Goal: Transaction & Acquisition: Book appointment/travel/reservation

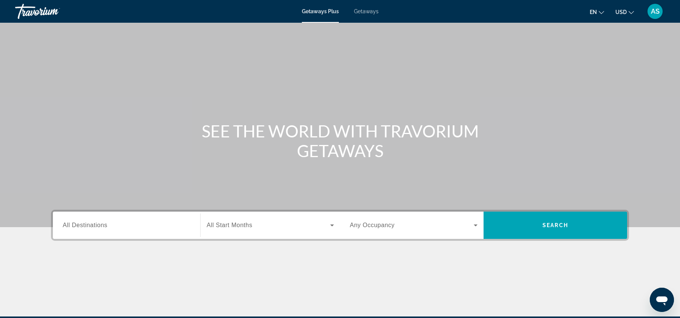
click at [89, 223] on span "All Destinations" at bounding box center [85, 225] width 45 height 6
click at [89, 223] on input "Destination All Destinations" at bounding box center [127, 225] width 128 height 9
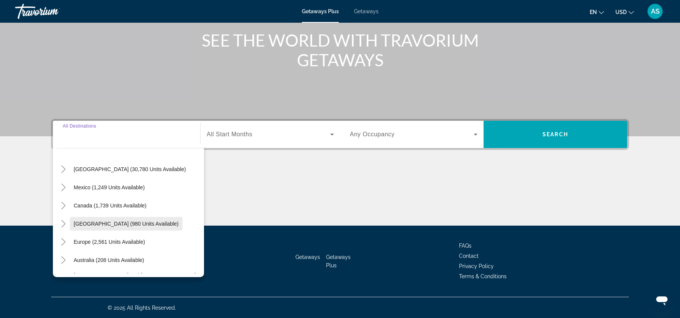
scroll to position [18, 0]
click at [64, 201] on icon "Toggle Canada (1,739 units available)" at bounding box center [64, 205] width 8 height 8
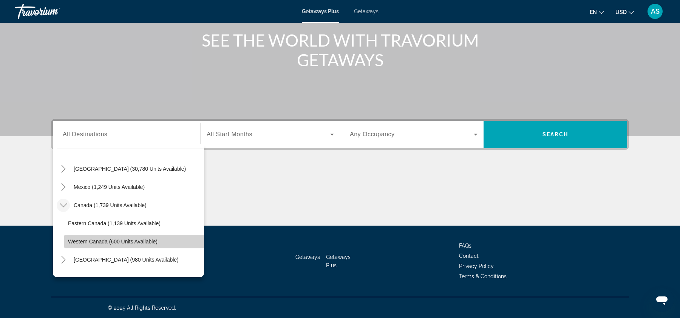
click at [93, 239] on span "Western Canada (600 units available)" at bounding box center [113, 241] width 90 height 6
type input "**********"
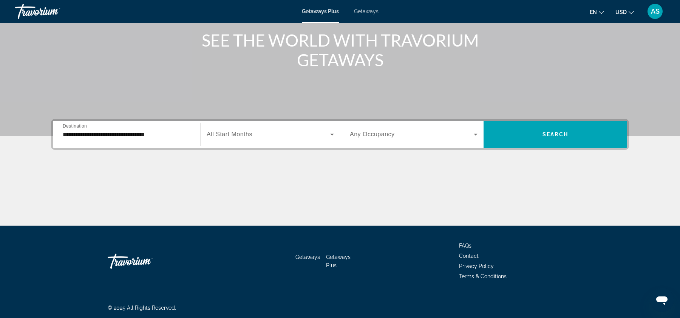
click at [239, 136] on span "All Start Months" at bounding box center [230, 134] width 46 height 6
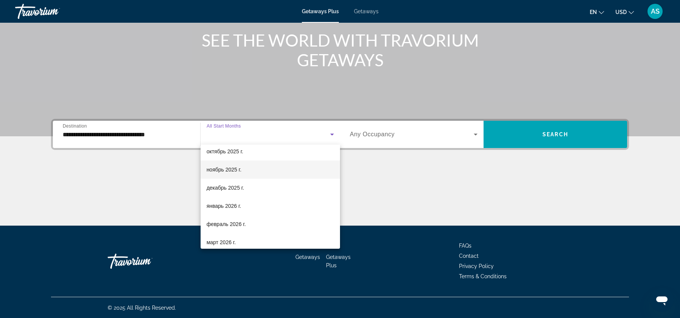
scroll to position [42, 0]
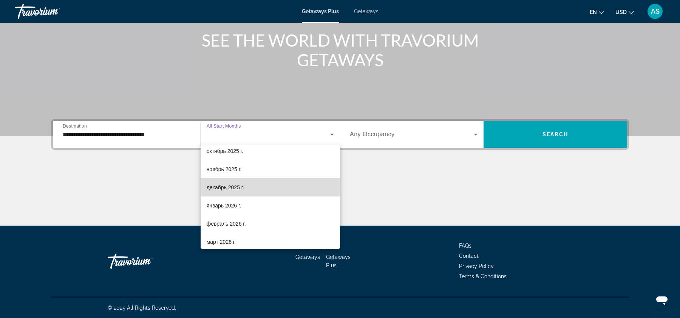
click at [260, 183] on mat-option "декабрь 2025 г." at bounding box center [270, 187] width 139 height 18
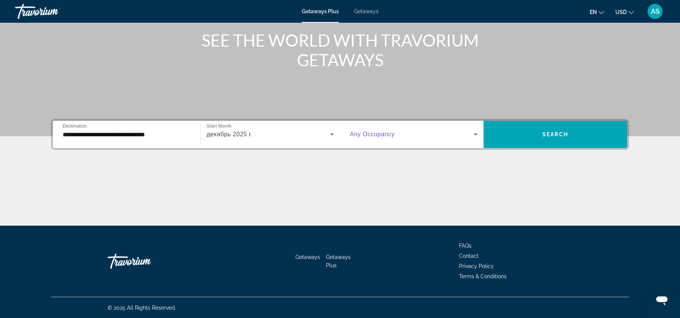
click at [408, 136] on span "Search widget" at bounding box center [412, 134] width 124 height 9
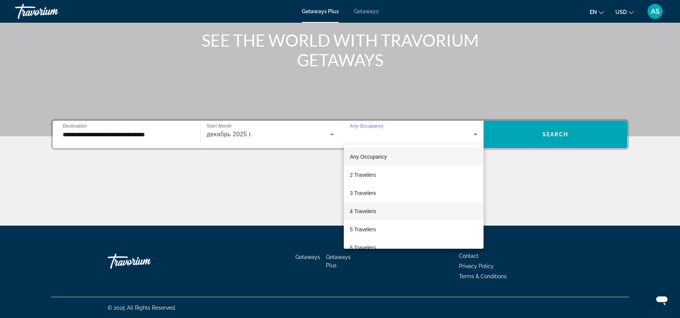
click at [390, 209] on mat-option "4 Travelers" at bounding box center [414, 211] width 140 height 18
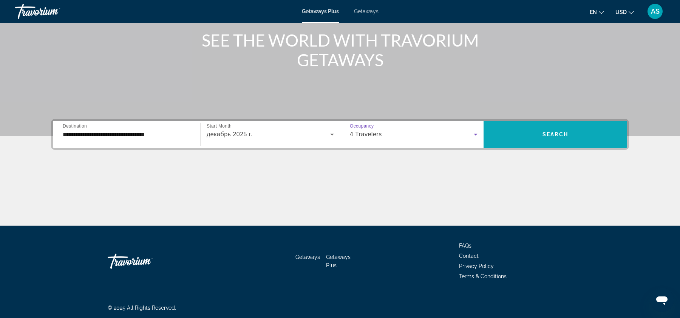
click at [555, 134] on span "Search" at bounding box center [556, 134] width 26 height 6
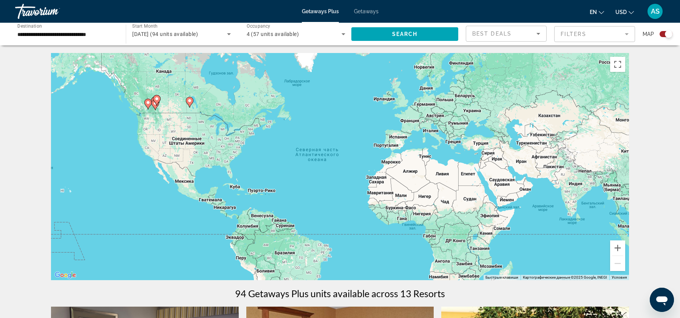
scroll to position [4, 0]
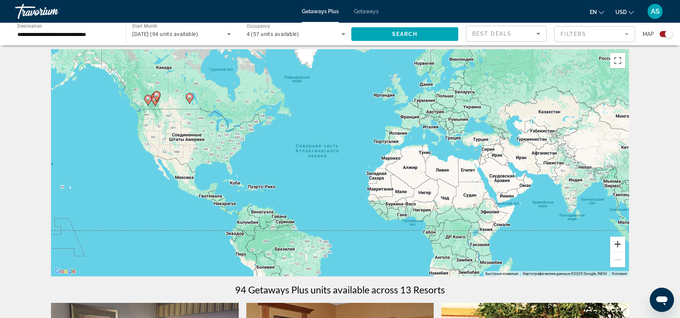
click at [620, 245] on button "Увеличить" at bounding box center [618, 243] width 15 height 15
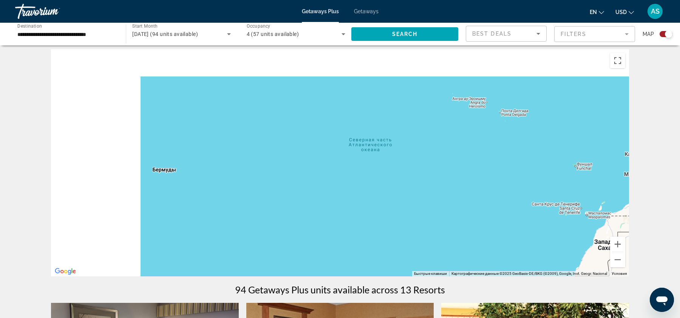
drag, startPoint x: 239, startPoint y: 156, endPoint x: 472, endPoint y: 200, distance: 237.1
click at [472, 200] on div "Main content" at bounding box center [340, 162] width 578 height 227
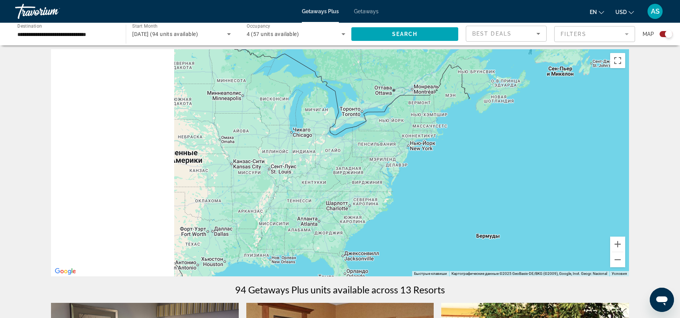
drag, startPoint x: 153, startPoint y: 97, endPoint x: 388, endPoint y: 168, distance: 245.3
click at [388, 168] on div "Main content" at bounding box center [340, 162] width 578 height 227
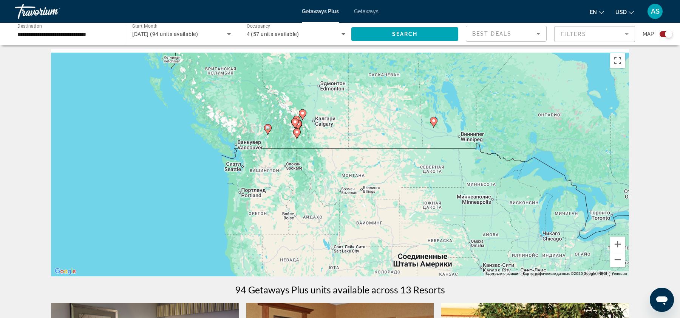
drag, startPoint x: 202, startPoint y: 102, endPoint x: 321, endPoint y: 167, distance: 135.0
click at [321, 167] on div "Чтобы активировать перетаскивание с помощью клавиатуры, нажмите Alt + Ввод. Пос…" at bounding box center [340, 162] width 578 height 227
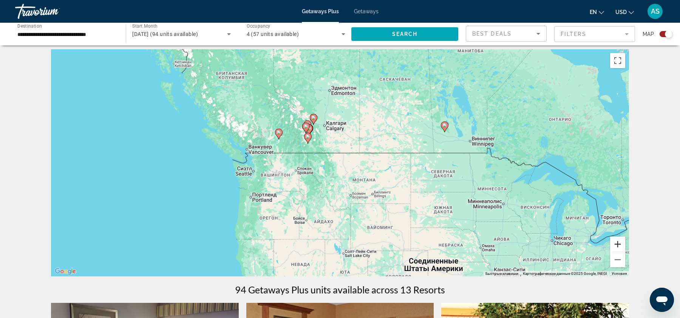
click at [619, 243] on button "Увеличить" at bounding box center [618, 243] width 15 height 15
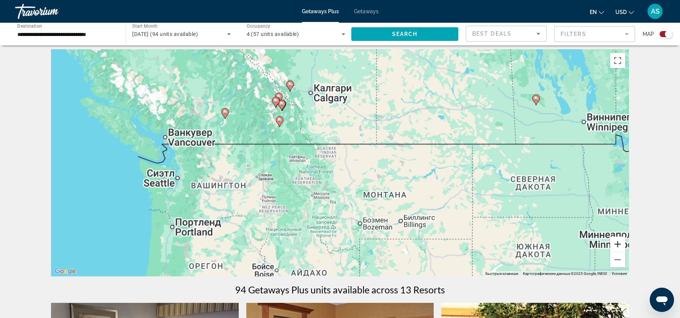
click at [619, 243] on button "Увеличить" at bounding box center [618, 243] width 15 height 15
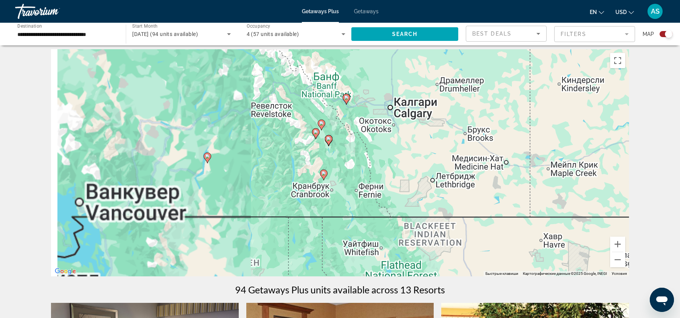
drag, startPoint x: 243, startPoint y: 122, endPoint x: 357, endPoint y: 215, distance: 147.5
click at [357, 215] on div "Чтобы активировать перетаскивание с помощью клавиатуры, нажмите Alt + Ввод. Пос…" at bounding box center [340, 162] width 578 height 227
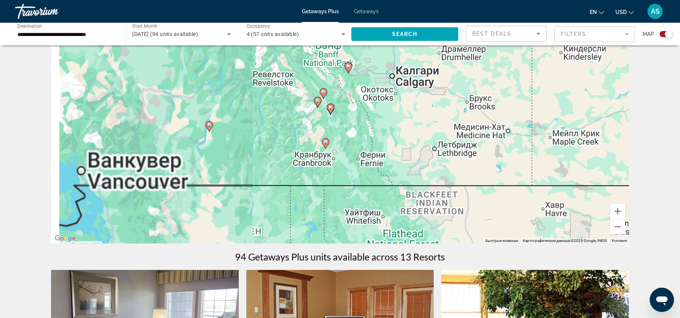
scroll to position [0, 0]
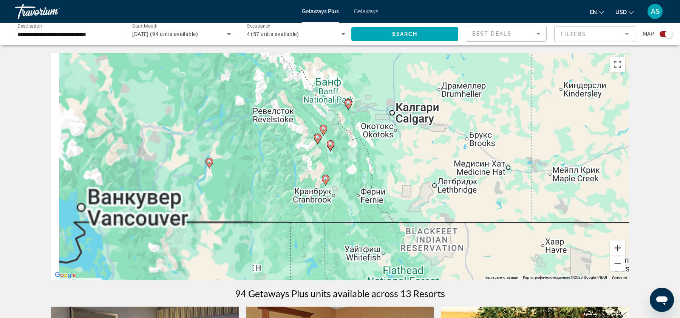
click at [618, 244] on button "Увеличить" at bounding box center [618, 247] width 15 height 15
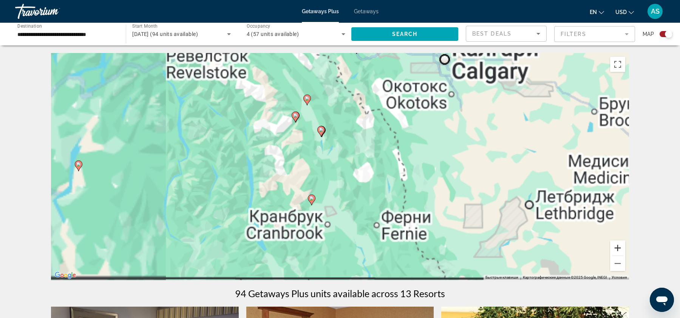
click at [618, 244] on button "Увеличить" at bounding box center [618, 247] width 15 height 15
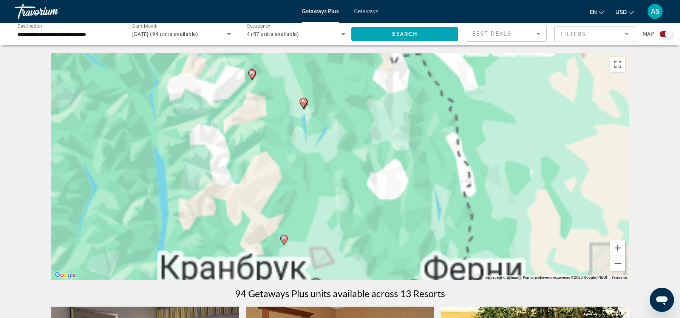
drag, startPoint x: 326, startPoint y: 119, endPoint x: 342, endPoint y: 171, distance: 53.9
click at [342, 171] on div "Чтобы активировать перетаскивание с помощью клавиатуры, нажмите Alt + Ввод. Пос…" at bounding box center [340, 166] width 578 height 227
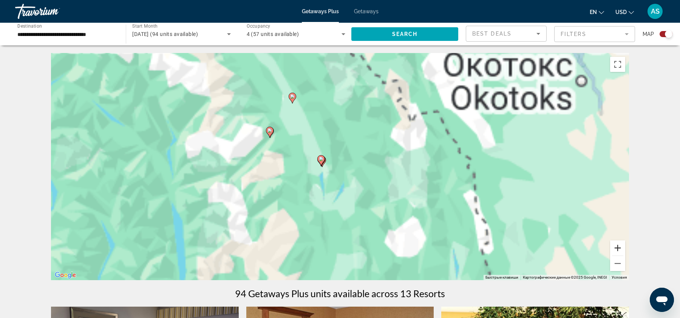
click at [620, 249] on button "Увеличить" at bounding box center [618, 247] width 15 height 15
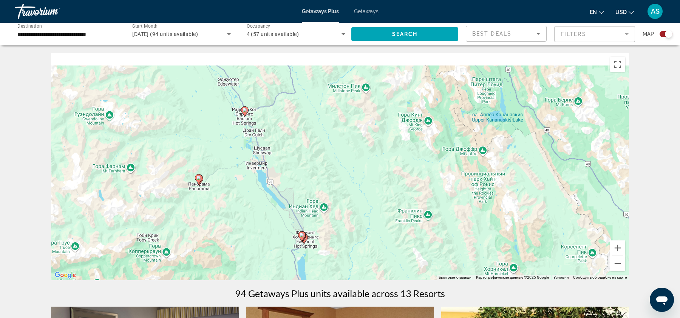
drag, startPoint x: 319, startPoint y: 105, endPoint x: 319, endPoint y: 195, distance: 89.6
click at [319, 195] on div "Чтобы активировать перетаскивание с помощью клавиатуры, нажмите Alt + Ввод. Пос…" at bounding box center [340, 166] width 578 height 227
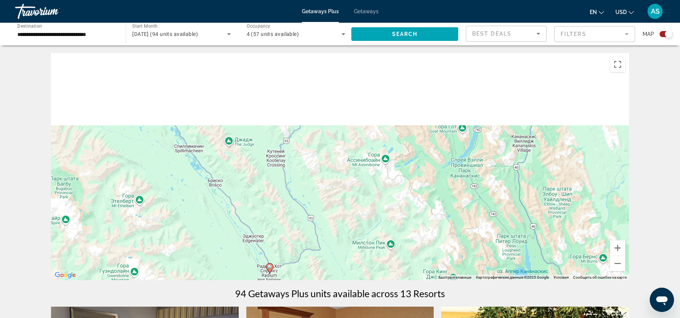
drag, startPoint x: 301, startPoint y: 91, endPoint x: 327, endPoint y: 239, distance: 150.3
click at [327, 239] on div "Чтобы активировать перетаскивание с помощью клавиатуры, нажмите Alt + Ввод. Пос…" at bounding box center [340, 166] width 578 height 227
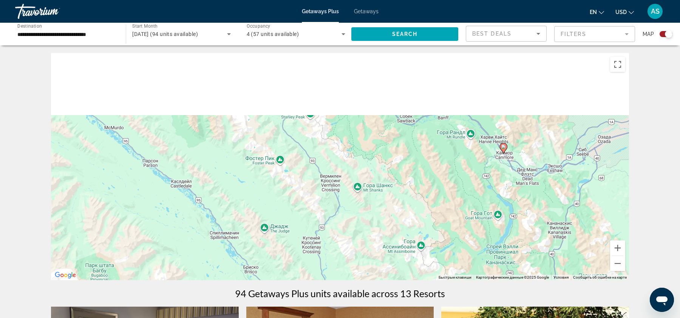
drag, startPoint x: 234, startPoint y: 112, endPoint x: 283, endPoint y: 220, distance: 118.8
click at [283, 220] on div "Чтобы активировать перетаскивание с помощью клавиатуры, нажмите Alt + Ввод. Пос…" at bounding box center [340, 166] width 578 height 227
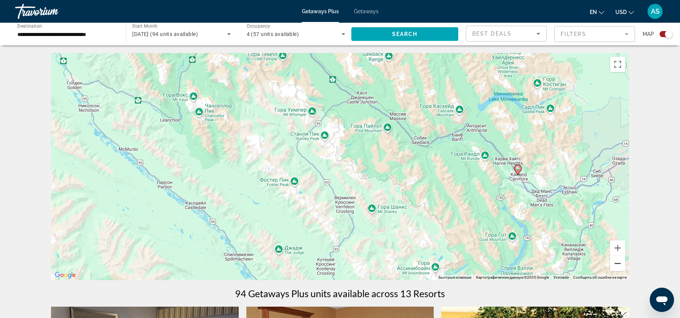
click at [619, 265] on button "Уменьшить" at bounding box center [618, 263] width 15 height 15
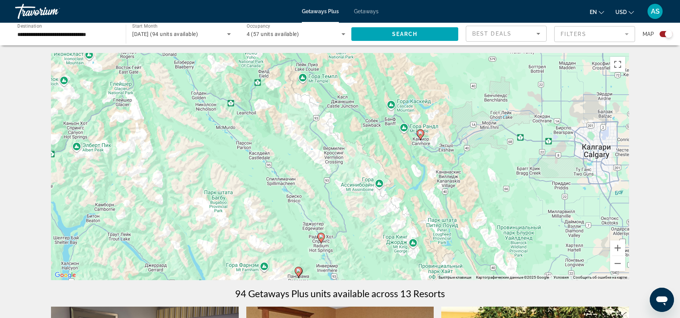
drag, startPoint x: 303, startPoint y: 125, endPoint x: 294, endPoint y: 95, distance: 30.7
click at [294, 95] on div "Чтобы активировать перетаскивание с помощью клавиатуры, нажмите Alt + Ввод. Пос…" at bounding box center [340, 166] width 578 height 227
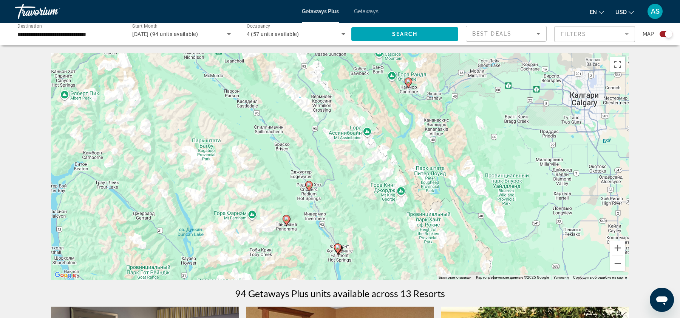
drag, startPoint x: 389, startPoint y: 198, endPoint x: 377, endPoint y: 144, distance: 55.8
click at [377, 144] on div "Чтобы активировать перетаскивание с помощью клавиатуры, нажмите Alt + Ввод. Пос…" at bounding box center [340, 166] width 578 height 227
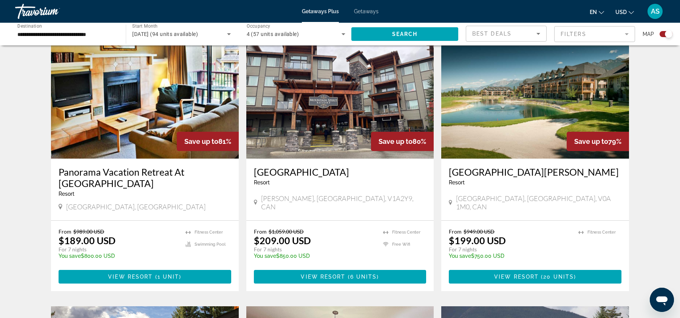
scroll to position [532, 0]
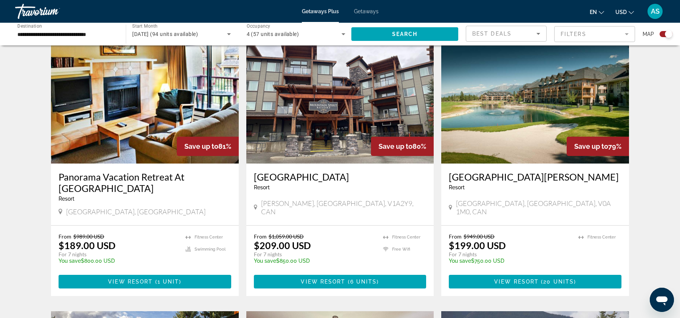
click at [518, 130] on img "Main content" at bounding box center [536, 102] width 188 height 121
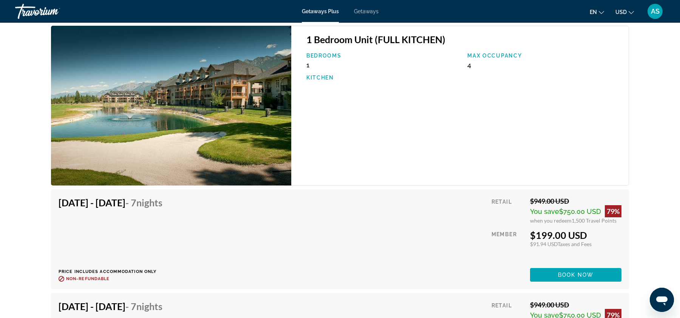
scroll to position [1112, 0]
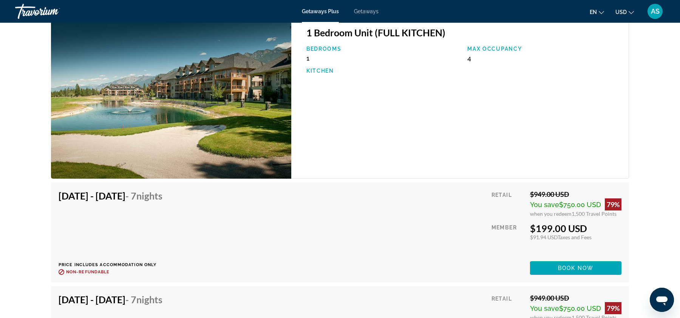
drag, startPoint x: 531, startPoint y: 213, endPoint x: 622, endPoint y: 219, distance: 90.9
click at [622, 219] on div "Dec 5, 2025 - Dec 12, 2025 - 7 Nights Price includes accommodation only Refunda…" at bounding box center [340, 232] width 578 height 100
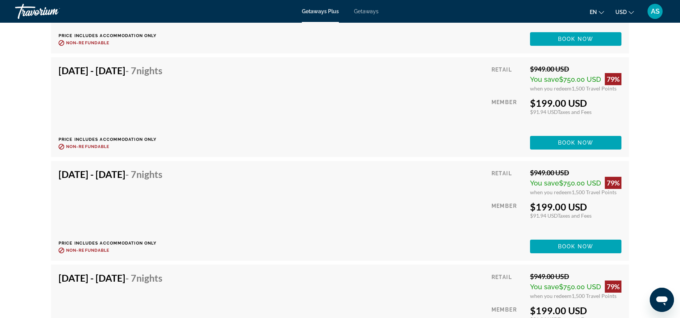
scroll to position [1339, 0]
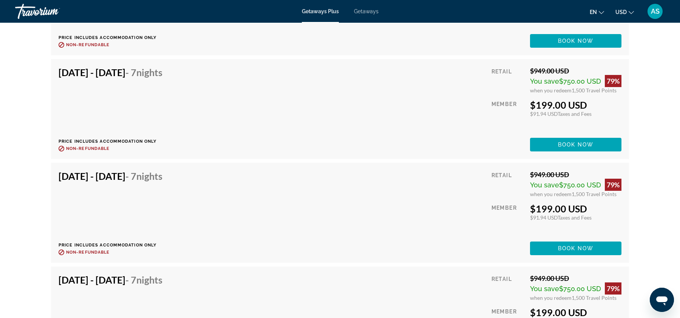
drag, startPoint x: 528, startPoint y: 193, endPoint x: 619, endPoint y: 195, distance: 90.8
click at [619, 195] on div "Retail $949.00 USD You save $750.00 USD 79% when you redeem 1,500 Travel Points…" at bounding box center [557, 212] width 130 height 85
click at [638, 198] on div "Overview Type Resort All-Inclusive No All-Inclusive Address 7563 Columbia Avenu…" at bounding box center [340, 156] width 609 height 2415
drag, startPoint x: 528, startPoint y: 195, endPoint x: 616, endPoint y: 193, distance: 88.1
click at [616, 193] on div "Retail $949.00 USD You save $750.00 USD 79% when you redeem 1,500 Travel Points…" at bounding box center [557, 212] width 130 height 85
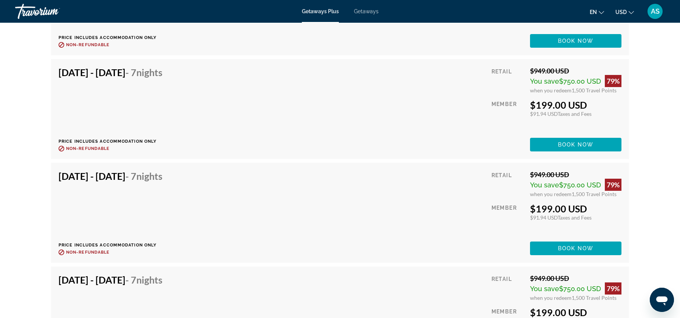
click at [627, 198] on div "Dec 12, 2025 - Dec 19, 2025 - 7 Nights Price includes accommodation only Refund…" at bounding box center [340, 213] width 578 height 100
drag, startPoint x: 619, startPoint y: 193, endPoint x: 539, endPoint y: 192, distance: 79.4
click at [539, 192] on div "when you redeem 1,500 Travel Points" at bounding box center [575, 194] width 91 height 6
click at [531, 193] on span "when you redeem" at bounding box center [551, 194] width 42 height 6
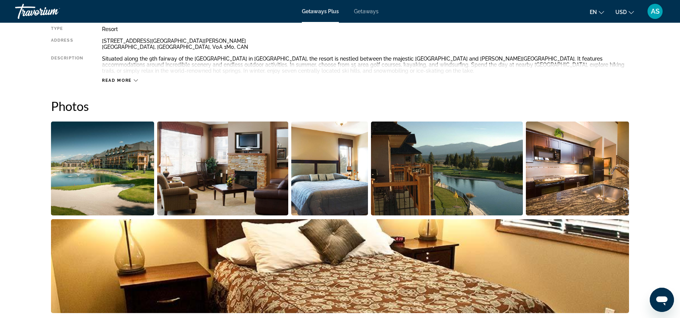
scroll to position [0, 0]
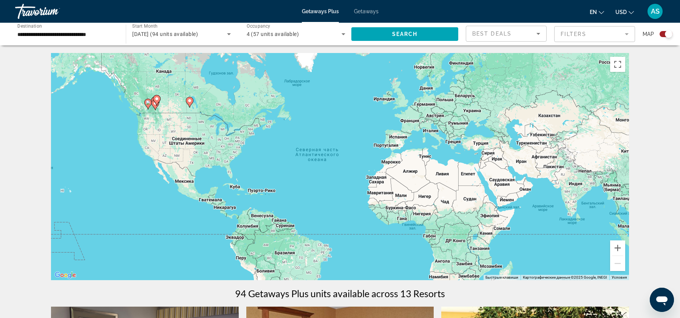
click at [82, 39] on div "**********" at bounding box center [66, 34] width 99 height 22
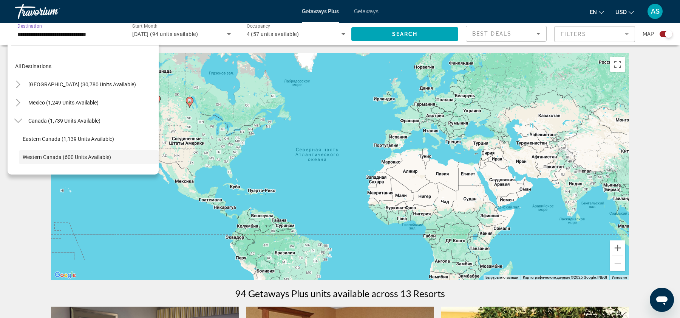
scroll to position [45, 0]
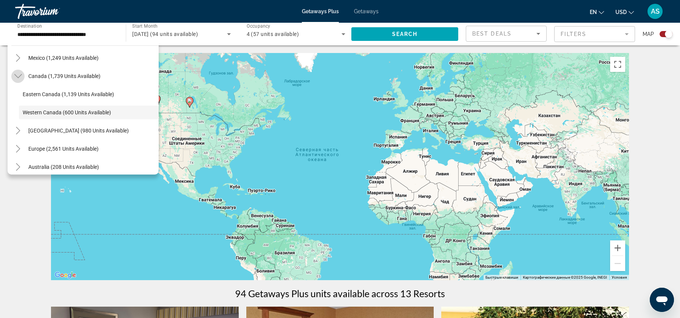
click at [20, 78] on icon "Toggle Canada (1,739 units available)" at bounding box center [18, 76] width 8 height 8
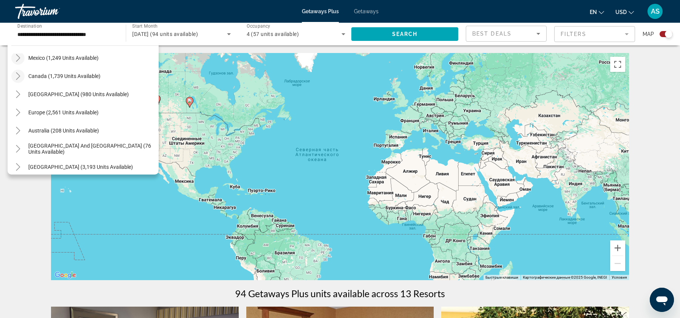
click at [21, 57] on icon "Toggle Mexico (1,249 units available)" at bounding box center [18, 58] width 8 height 8
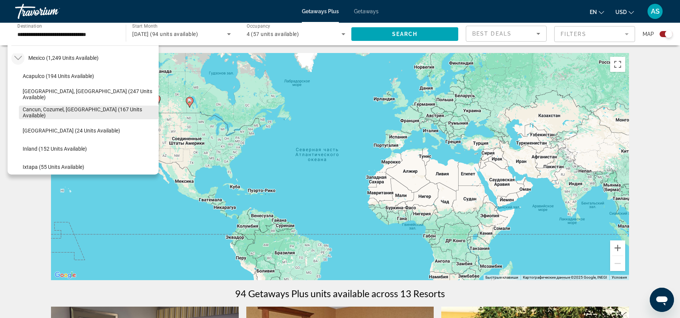
scroll to position [82, 0]
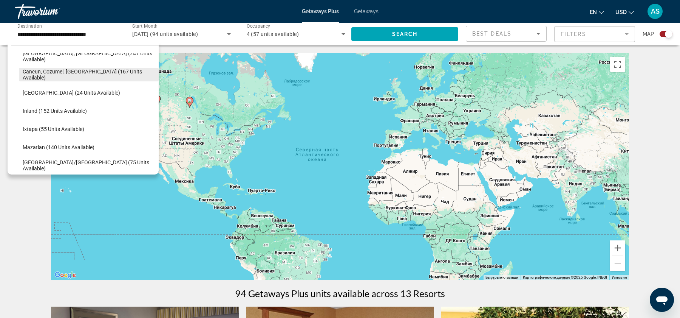
click at [50, 69] on span "Search widget" at bounding box center [89, 74] width 140 height 18
type input "**********"
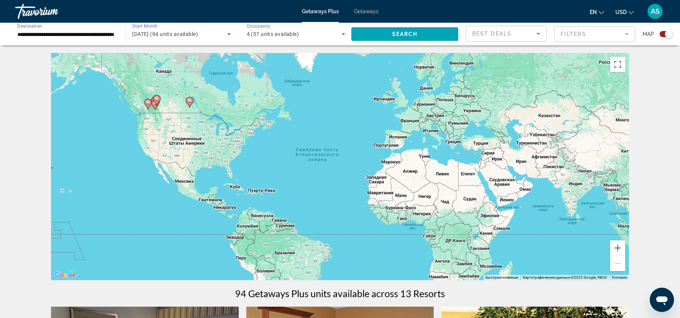
click at [198, 31] on span "December 2025 (94 units available)" at bounding box center [165, 34] width 66 height 6
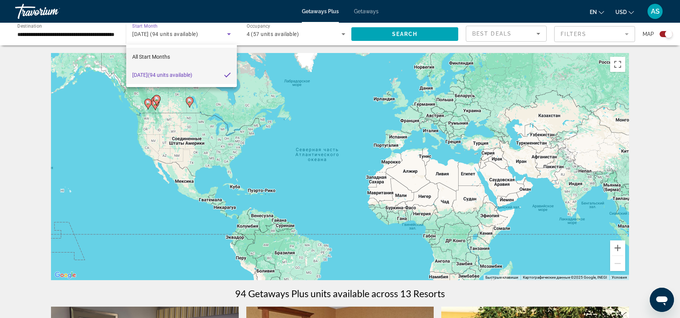
click at [179, 61] on mat-option "All Start Months" at bounding box center [181, 57] width 111 height 18
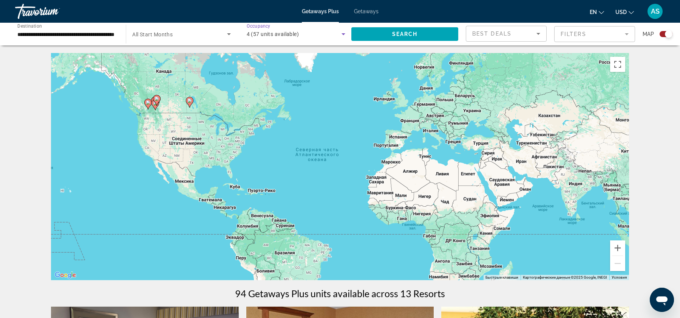
click at [305, 38] on div "4 (57 units available)" at bounding box center [294, 33] width 95 height 9
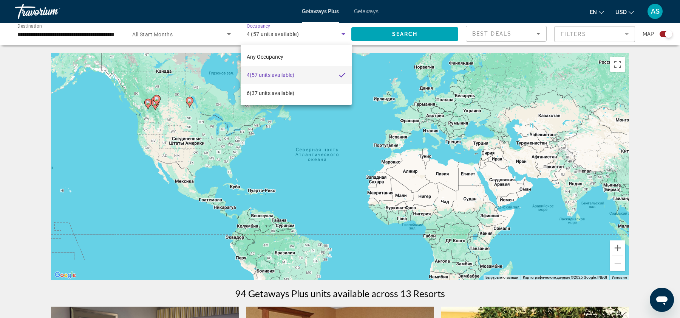
click at [386, 34] on div at bounding box center [340, 159] width 680 height 318
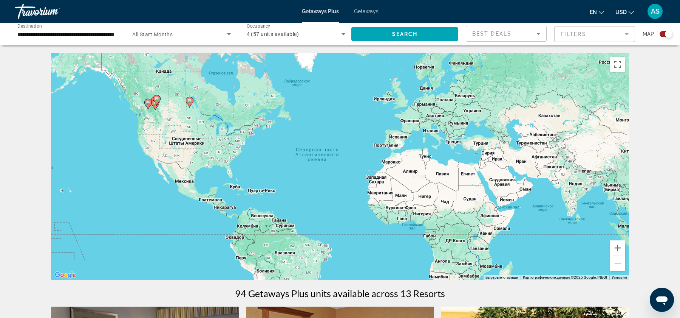
click at [200, 34] on span "Search widget" at bounding box center [179, 33] width 95 height 9
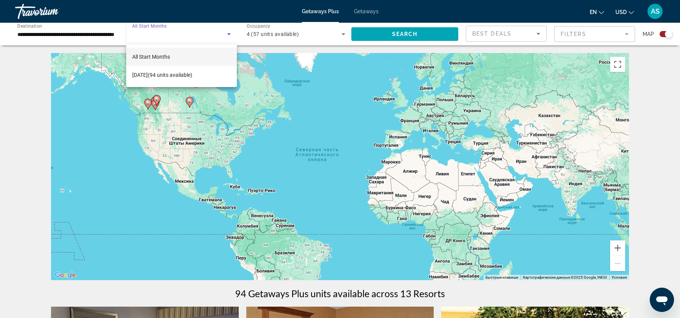
click at [390, 33] on div at bounding box center [340, 159] width 680 height 318
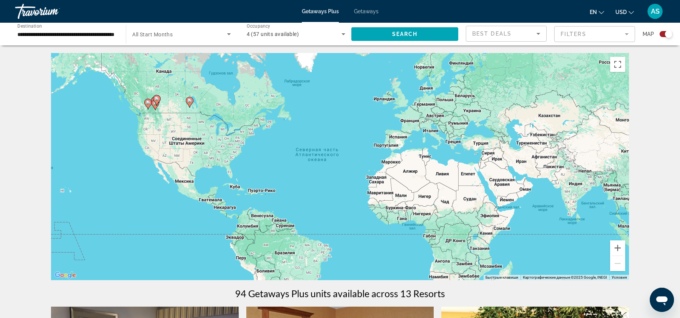
click at [390, 33] on span "Search widget" at bounding box center [405, 34] width 107 height 18
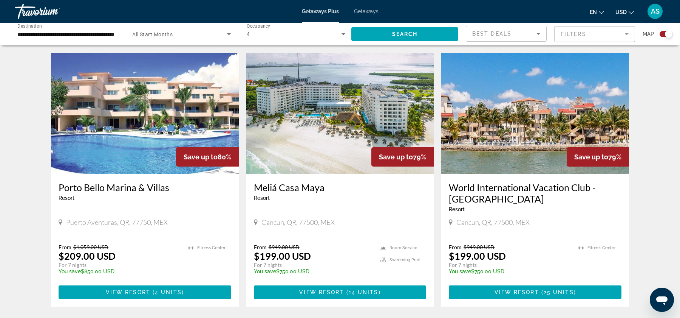
scroll to position [254, 0]
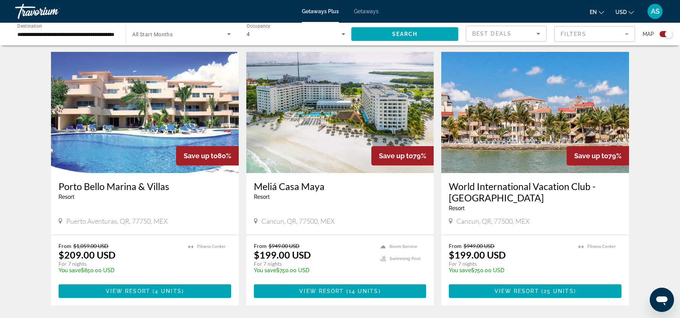
click at [313, 64] on img "Main content" at bounding box center [340, 112] width 188 height 121
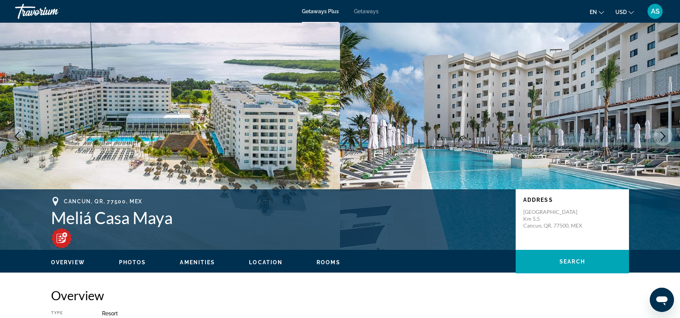
scroll to position [75, 0]
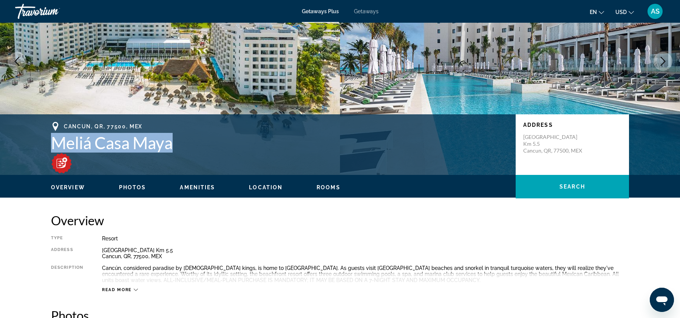
drag, startPoint x: 51, startPoint y: 143, endPoint x: 188, endPoint y: 144, distance: 136.8
click at [188, 144] on h1 "Meliá Casa Maya" at bounding box center [279, 143] width 457 height 20
copy h1 "Meliá Casa Maya"
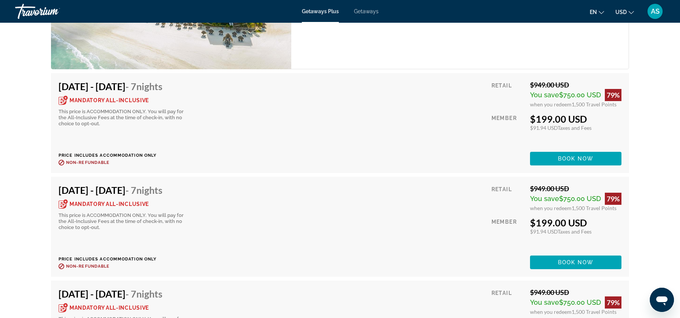
scroll to position [1153, 0]
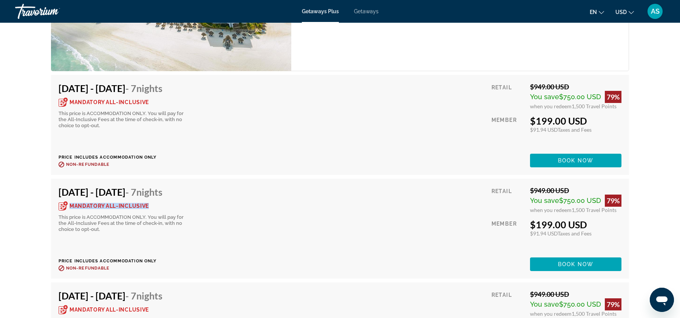
drag, startPoint x: 70, startPoint y: 204, endPoint x: 152, endPoint y: 208, distance: 82.5
click at [152, 208] on div "Mandatory All-Inclusive" at bounding box center [123, 205] width 129 height 9
drag, startPoint x: 60, startPoint y: 218, endPoint x: 144, endPoint y: 215, distance: 84.7
click at [144, 215] on div "This price is ACCOMMODATION ONLY. You will pay for the All-Inclusive Fees at th…" at bounding box center [123, 223] width 129 height 18
click at [156, 223] on div "This price is ACCOMMODATION ONLY. You will pay for the All-Inclusive Fees at th…" at bounding box center [123, 223] width 129 height 18
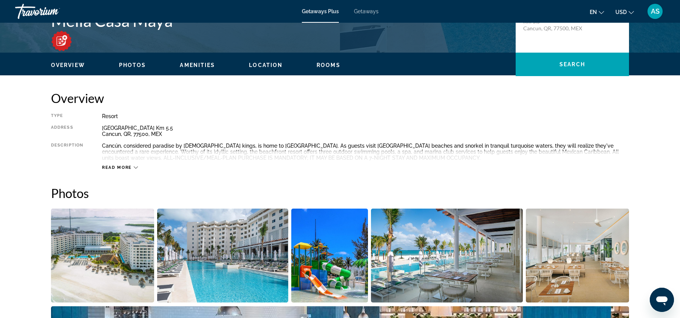
scroll to position [0, 0]
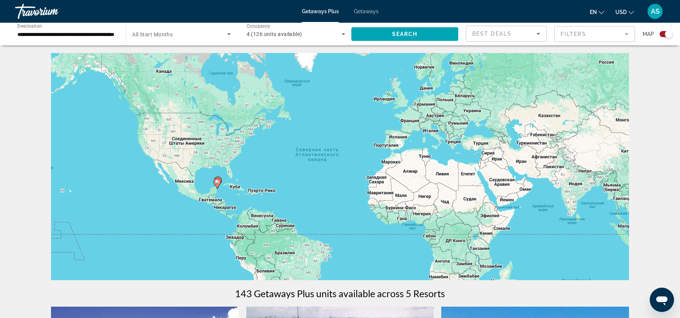
click at [59, 31] on input "**********" at bounding box center [66, 34] width 99 height 9
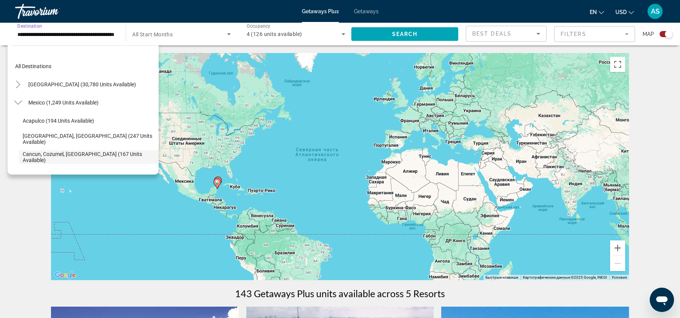
scroll to position [45, 0]
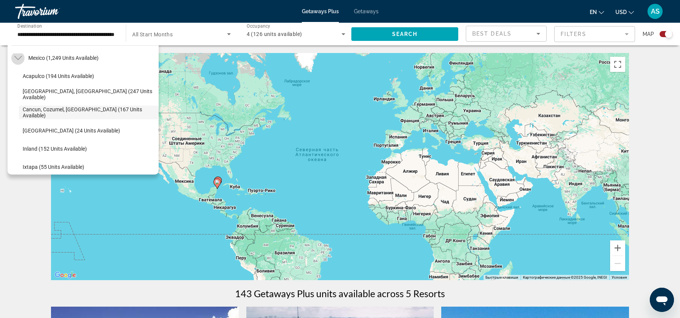
click at [22, 56] on mat-icon "Toggle Mexico (1,249 units available)" at bounding box center [17, 57] width 13 height 13
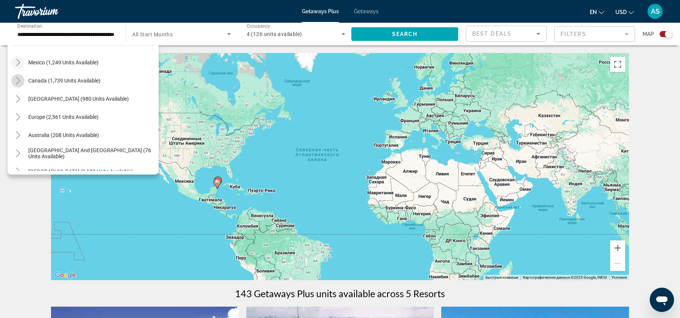
click at [17, 81] on icon "Toggle Canada (1,739 units available)" at bounding box center [18, 81] width 8 height 8
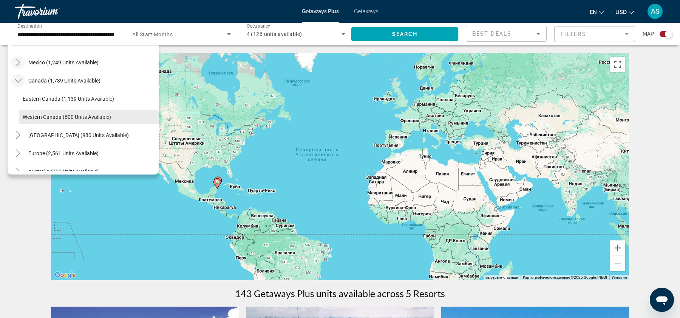
click at [39, 115] on span "Western Canada (600 units available)" at bounding box center [67, 117] width 88 height 6
type input "**********"
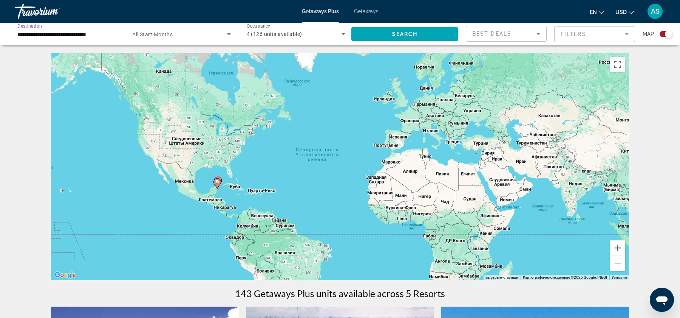
click at [200, 31] on span "Search widget" at bounding box center [179, 33] width 95 height 9
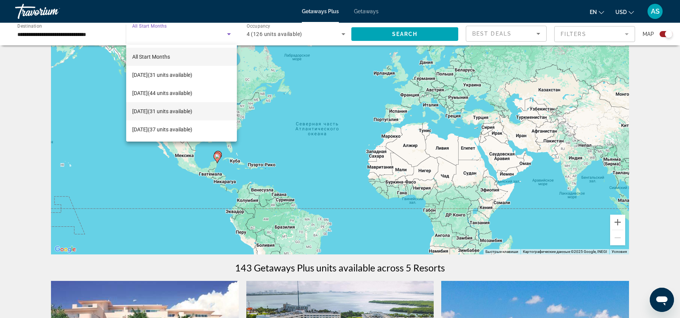
scroll to position [0, 0]
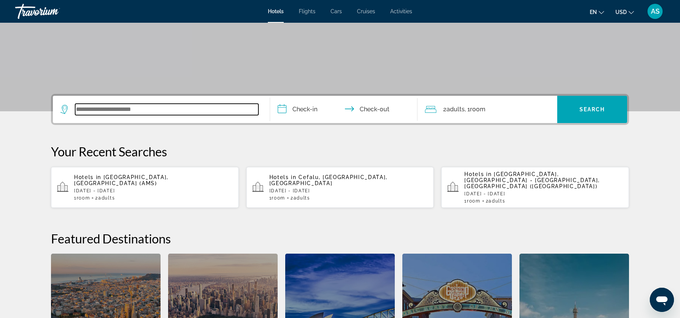
click at [220, 115] on input "Search widget" at bounding box center [166, 109] width 183 height 11
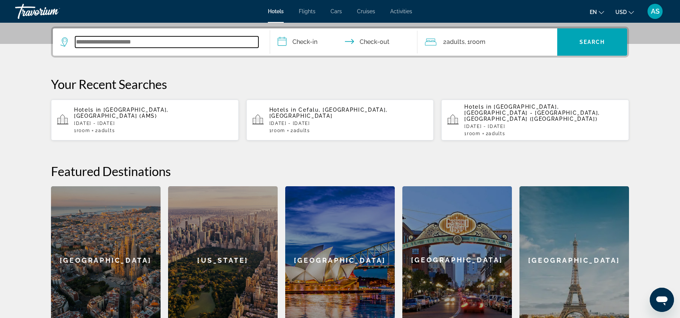
scroll to position [184, 0]
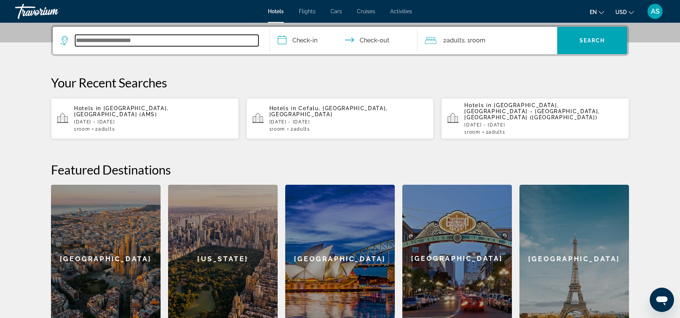
type input "*"
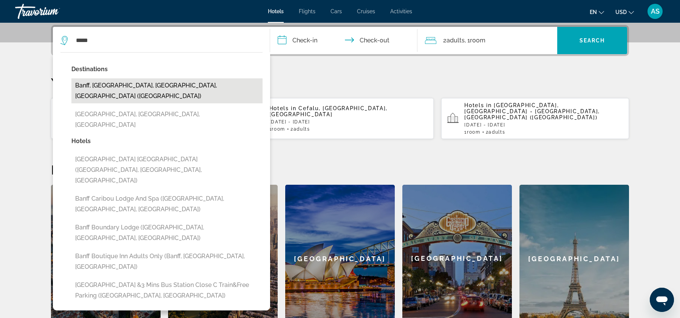
click at [172, 87] on button "Banff, Banff National Park, AB, Canada (YBA)" at bounding box center [166, 90] width 191 height 25
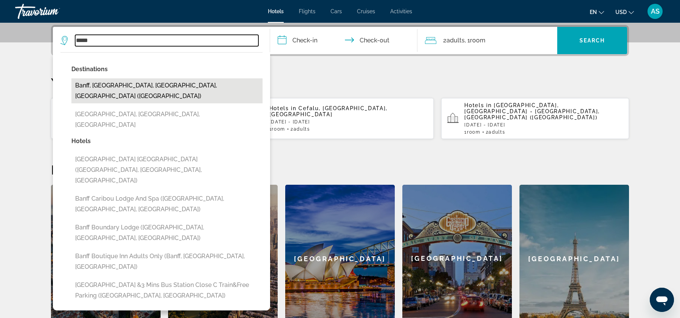
type input "**********"
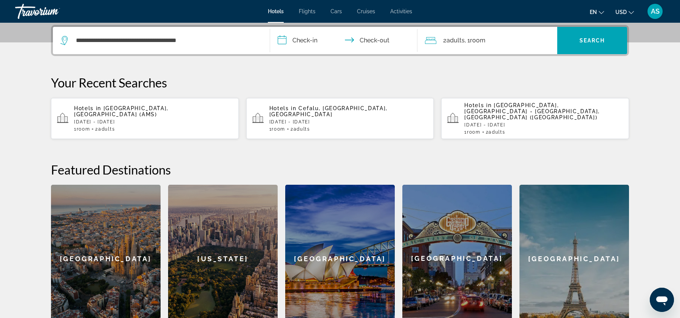
click at [302, 39] on input "**********" at bounding box center [345, 41] width 150 height 29
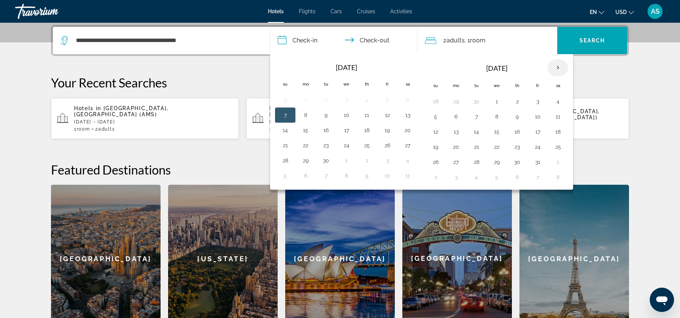
click at [556, 64] on th "Next month" at bounding box center [558, 67] width 20 height 17
click at [435, 144] on button "21" at bounding box center [436, 146] width 12 height 11
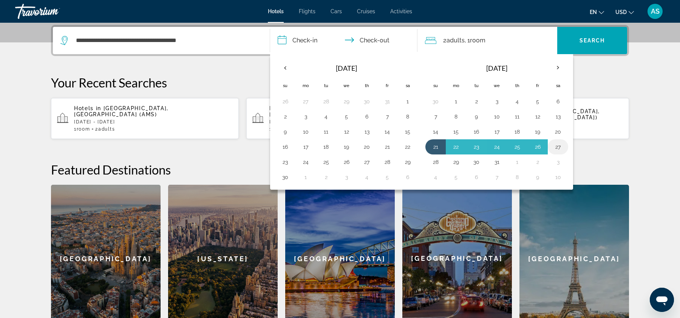
click at [556, 144] on button "27" at bounding box center [558, 146] width 12 height 11
type input "**********"
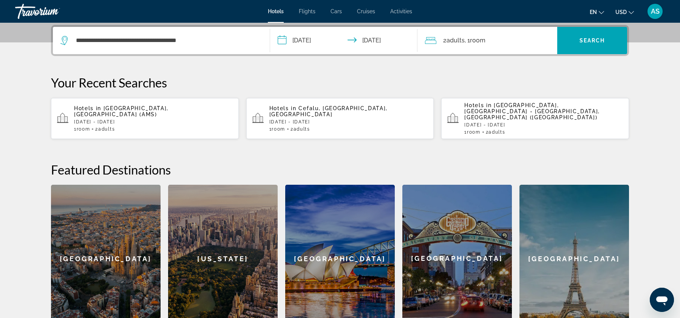
click at [506, 36] on div "2 Adult Adults , 1 Room rooms" at bounding box center [491, 40] width 132 height 11
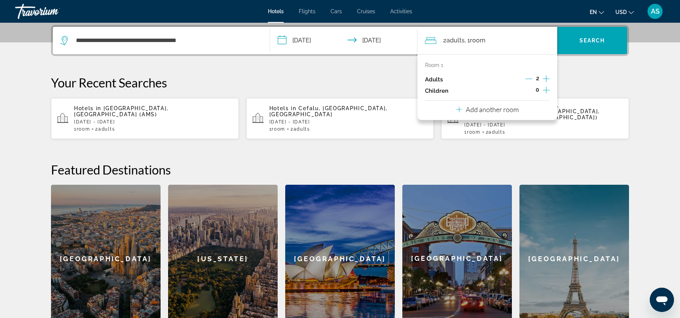
click at [546, 90] on icon "Increment children" at bounding box center [546, 89] width 7 height 9
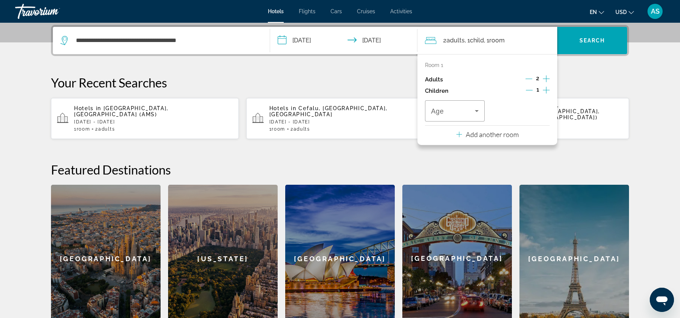
click at [546, 90] on icon "Increment children" at bounding box center [546, 89] width 7 height 9
click at [480, 112] on icon "Travelers: 2 adults, 2 children" at bounding box center [477, 110] width 9 height 9
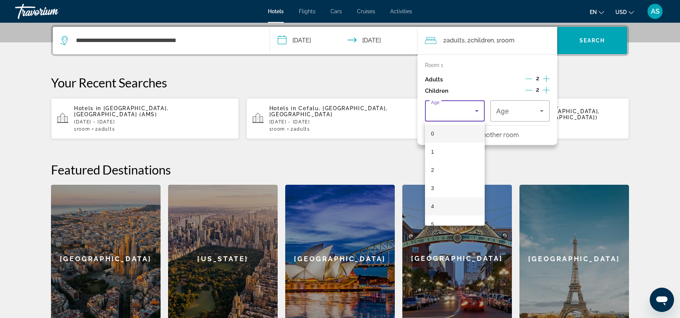
click at [440, 206] on mat-option "4" at bounding box center [455, 206] width 60 height 18
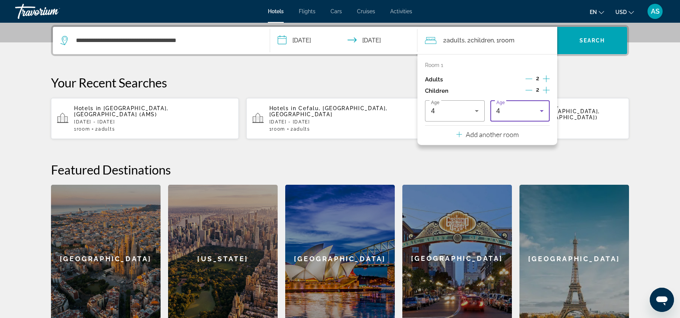
click at [513, 110] on div "4" at bounding box center [519, 110] width 44 height 9
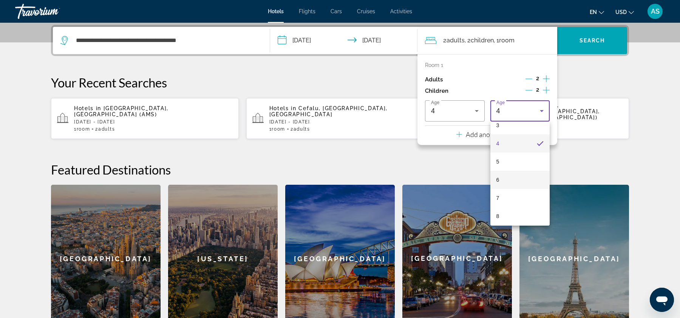
scroll to position [62, 0]
click at [512, 195] on mat-option "7" at bounding box center [521, 198] width 60 height 18
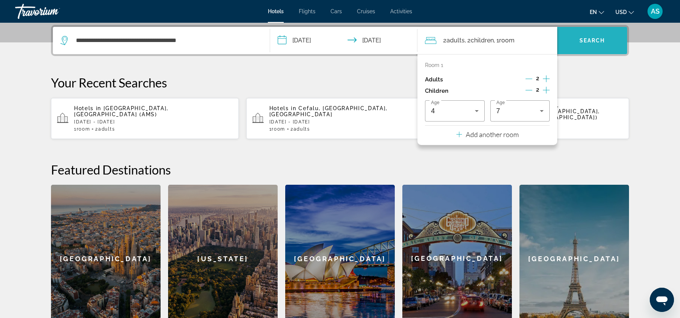
click at [590, 40] on span "Search" at bounding box center [593, 40] width 26 height 6
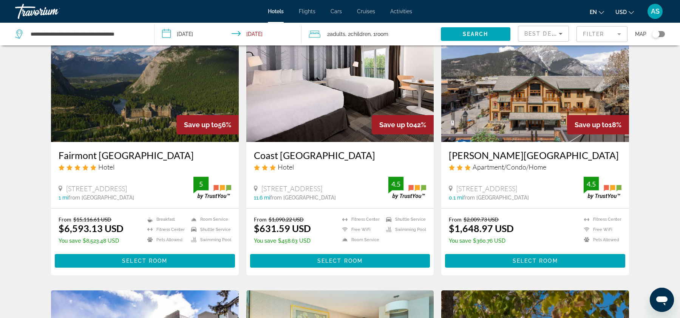
scroll to position [50, 0]
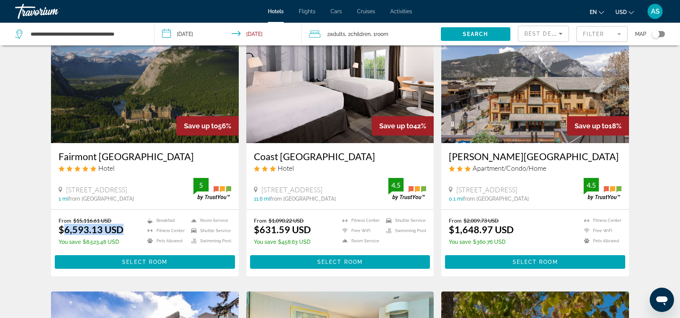
drag, startPoint x: 62, startPoint y: 242, endPoint x: 125, endPoint y: 239, distance: 63.2
click at [125, 239] on div "From $15,116.61 USD $6,593.13 USD You save $8,523.48 USD Breakfast Fitness Cent…" at bounding box center [145, 232] width 173 height 30
drag, startPoint x: 64, startPoint y: 231, endPoint x: 116, endPoint y: 231, distance: 52.2
click at [116, 223] on p "From $15,116.61 USD" at bounding box center [91, 220] width 65 height 6
drag, startPoint x: 60, startPoint y: 240, endPoint x: 126, endPoint y: 242, distance: 65.0
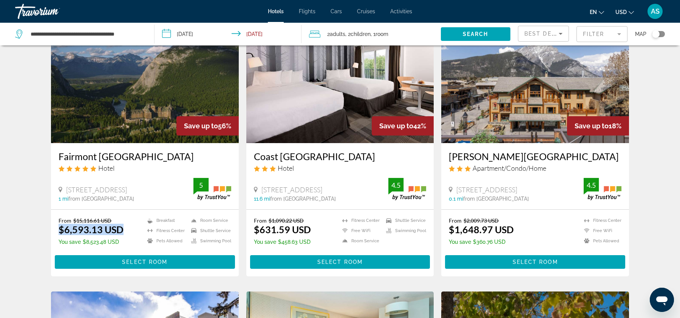
click at [126, 242] on div "From $15,116.61 USD $6,593.13 USD You save $8,523.48 USD Breakfast Fitness Cent…" at bounding box center [145, 232] width 173 height 30
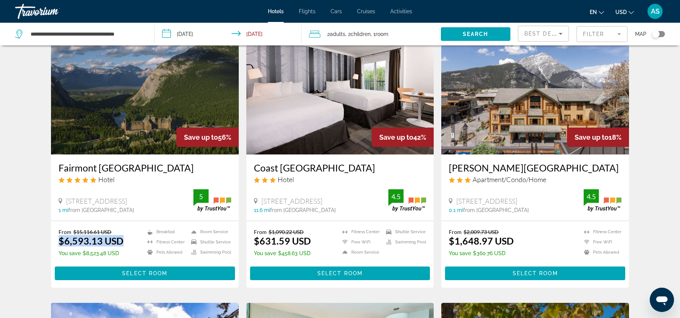
scroll to position [38, 0]
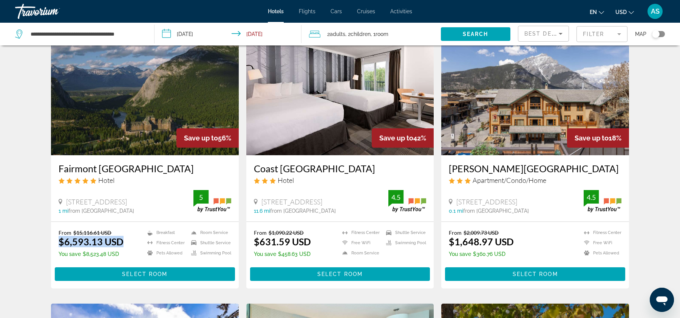
click at [154, 132] on img "Main content" at bounding box center [145, 94] width 188 height 121
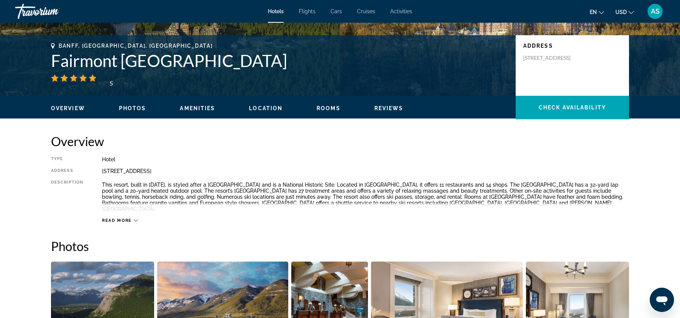
scroll to position [155, 0]
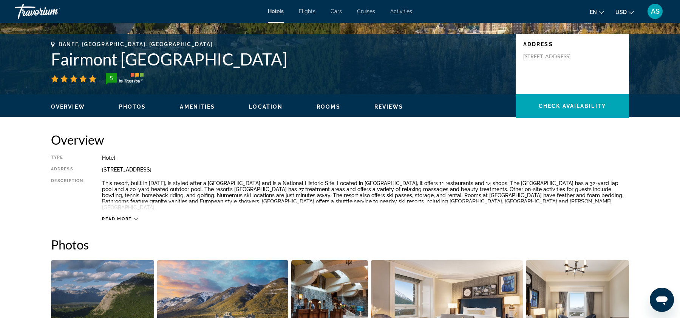
drag, startPoint x: 102, startPoint y: 171, endPoint x: 201, endPoint y: 166, distance: 98.4
click at [201, 166] on div "405 Spray Avenue, Banff AB T1L 1J4, Canada" at bounding box center [365, 169] width 527 height 6
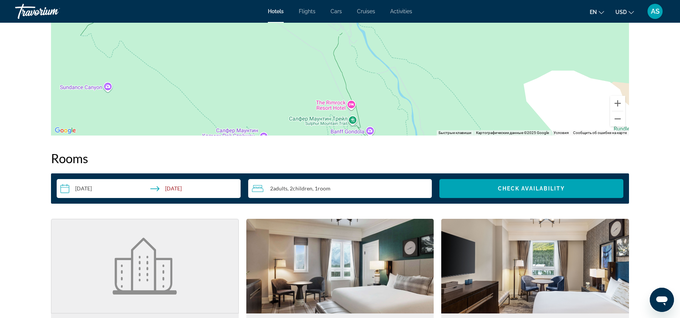
scroll to position [666, 0]
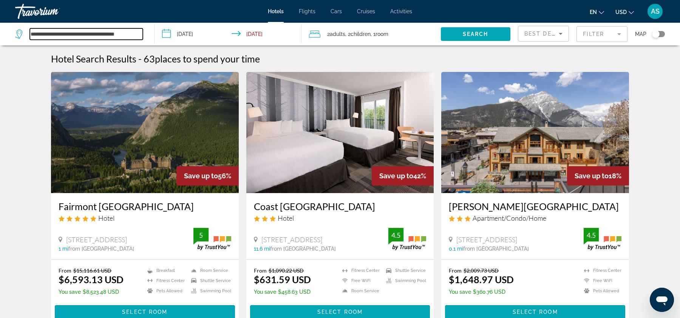
click at [105, 31] on input "**********" at bounding box center [86, 33] width 113 height 11
click at [90, 35] on input "**********" at bounding box center [86, 33] width 113 height 11
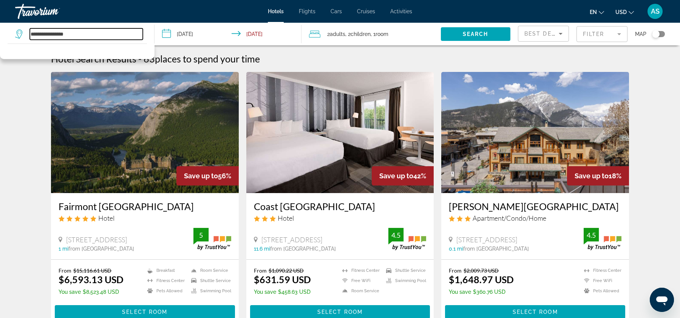
click at [90, 35] on input "**********" at bounding box center [86, 33] width 113 height 11
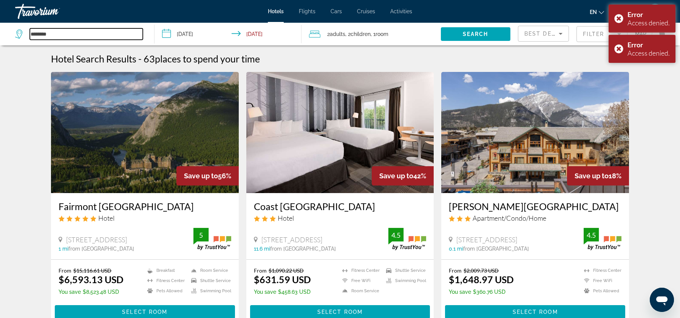
type input "********"
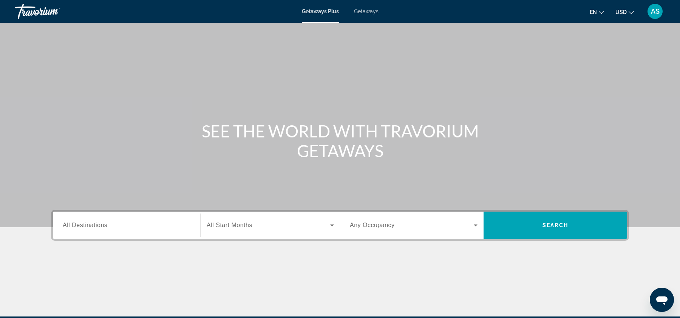
click at [95, 222] on span "All Destinations" at bounding box center [85, 225] width 45 height 6
click at [95, 222] on input "Destination All Destinations" at bounding box center [127, 225] width 128 height 9
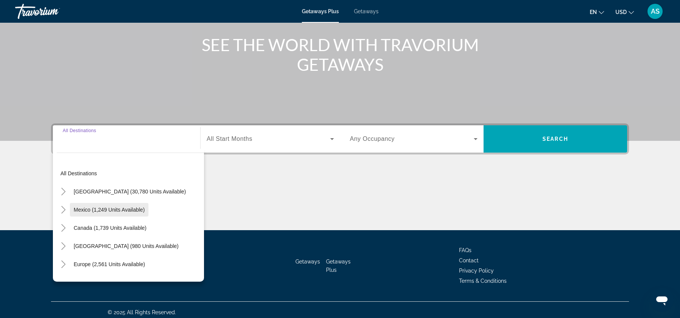
scroll to position [91, 0]
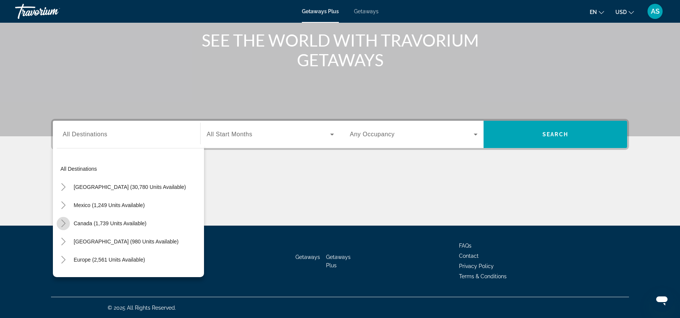
click at [66, 224] on icon "Toggle Canada (1,739 units available)" at bounding box center [64, 223] width 8 height 8
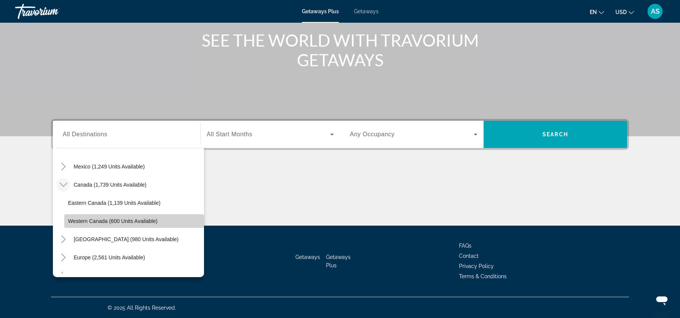
click at [83, 218] on span "Western Canada (600 units available)" at bounding box center [113, 221] width 90 height 6
type input "**********"
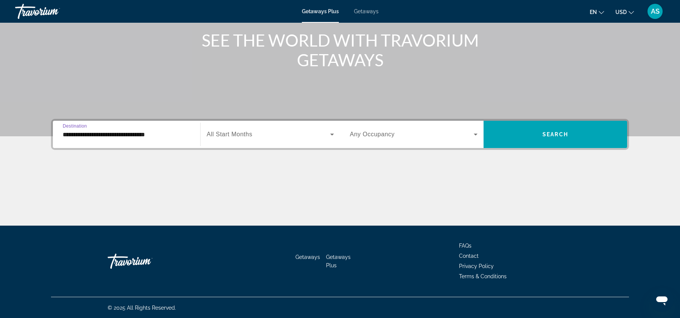
click at [240, 133] on span "All Start Months" at bounding box center [230, 134] width 46 height 6
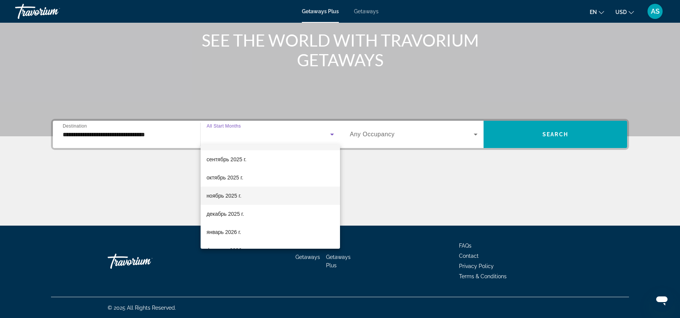
scroll to position [16, 0]
click at [252, 210] on mat-option "декабрь 2025 г." at bounding box center [270, 213] width 139 height 18
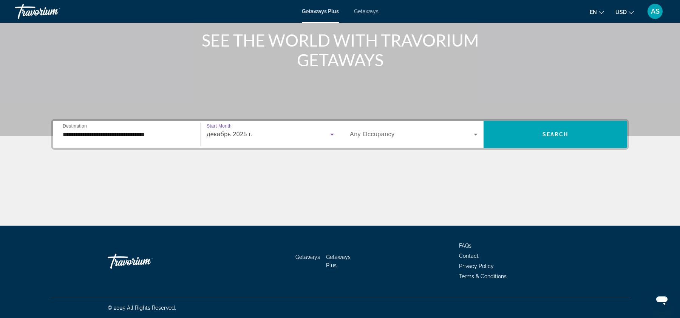
click at [437, 133] on span "Search widget" at bounding box center [412, 134] width 124 height 9
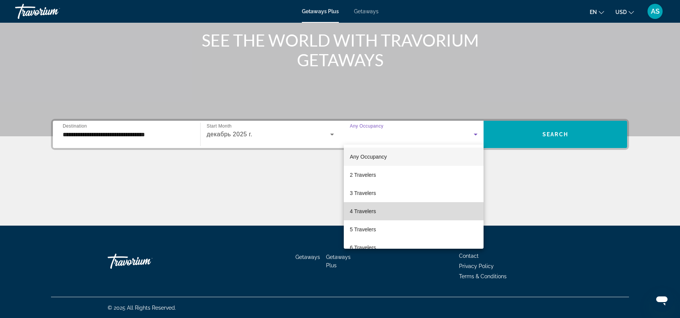
click at [394, 208] on mat-option "4 Travelers" at bounding box center [414, 211] width 140 height 18
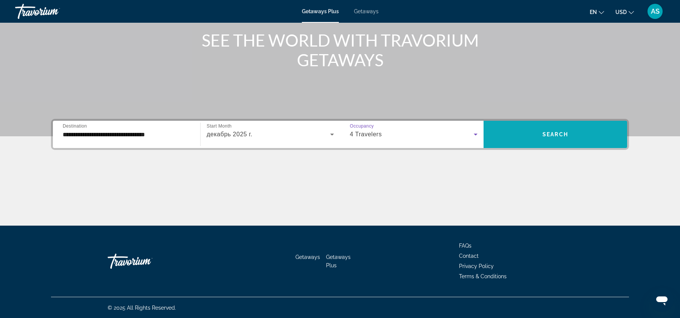
click at [560, 128] on span "Search widget" at bounding box center [556, 134] width 144 height 18
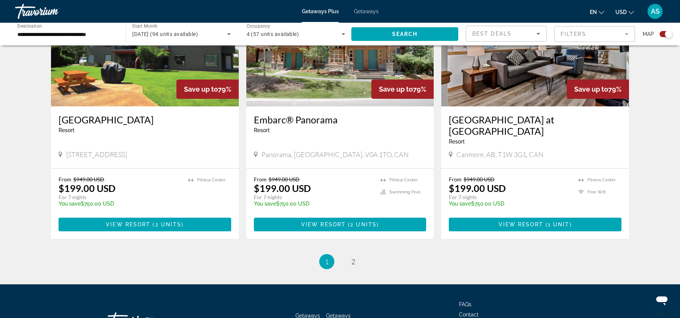
scroll to position [1162, 0]
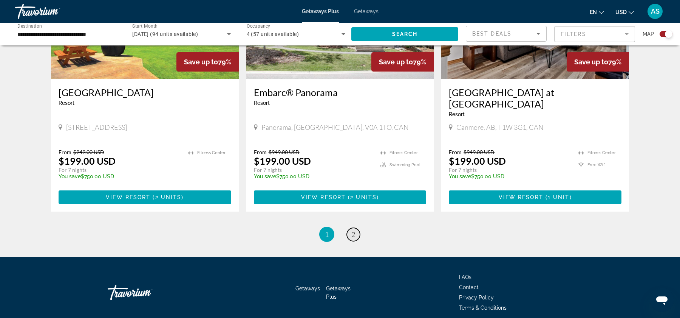
click at [353, 230] on span "2" at bounding box center [354, 234] width 4 height 8
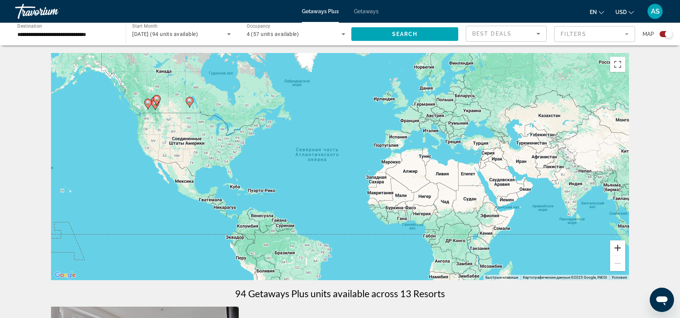
click at [617, 248] on button "Увеличить" at bounding box center [618, 247] width 15 height 15
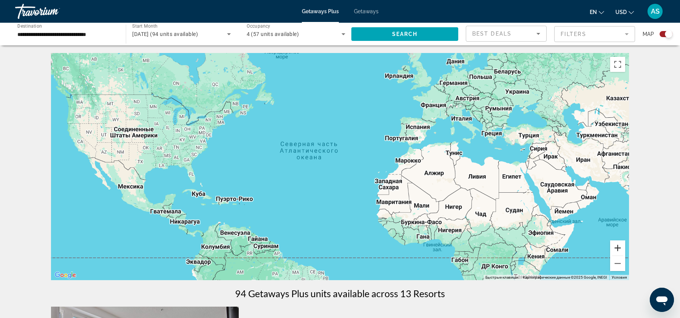
click at [617, 248] on button "Увеличить" at bounding box center [618, 247] width 15 height 15
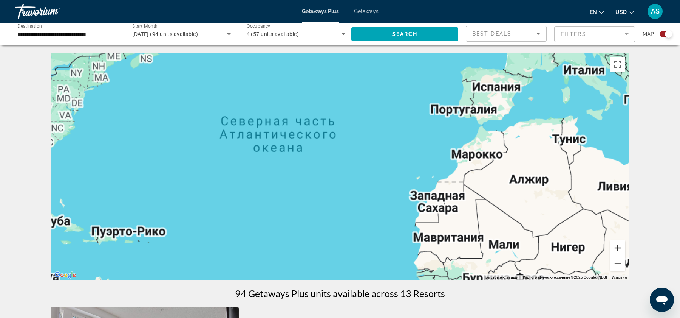
click at [617, 248] on button "Увеличить" at bounding box center [618, 247] width 15 height 15
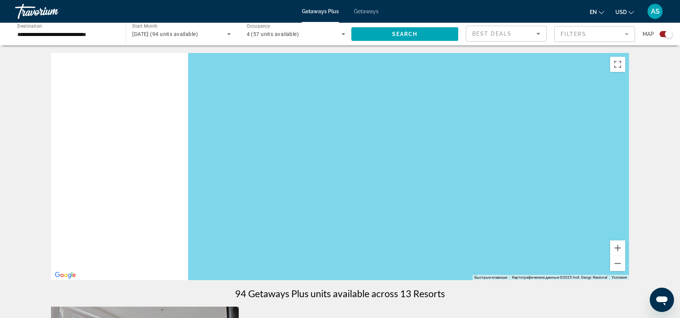
drag, startPoint x: 185, startPoint y: 126, endPoint x: 623, endPoint y: 170, distance: 440.3
click at [623, 170] on div "Main content" at bounding box center [340, 166] width 578 height 227
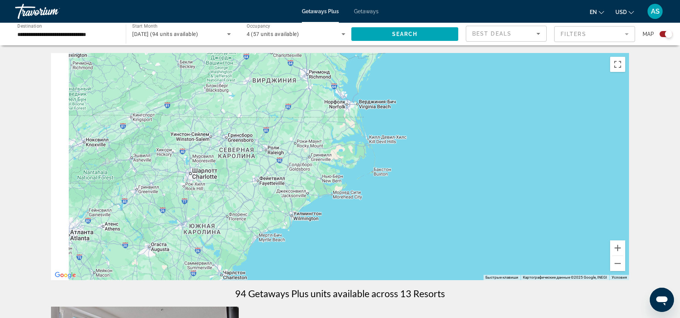
drag, startPoint x: 235, startPoint y: 110, endPoint x: 446, endPoint y: 165, distance: 218.6
click at [446, 165] on div "Main content" at bounding box center [340, 166] width 578 height 227
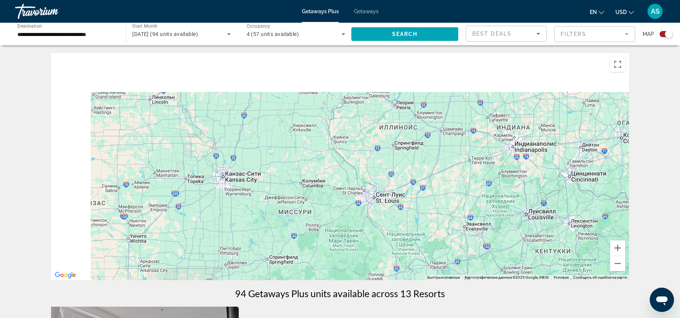
drag, startPoint x: 222, startPoint y: 91, endPoint x: 424, endPoint y: 192, distance: 225.5
click at [424, 192] on div "Main content" at bounding box center [340, 166] width 578 height 227
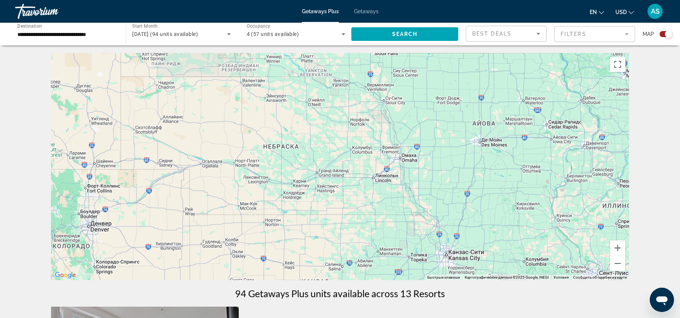
drag, startPoint x: 241, startPoint y: 121, endPoint x: 509, endPoint y: 251, distance: 298.1
click at [509, 251] on div "Main content" at bounding box center [340, 166] width 578 height 227
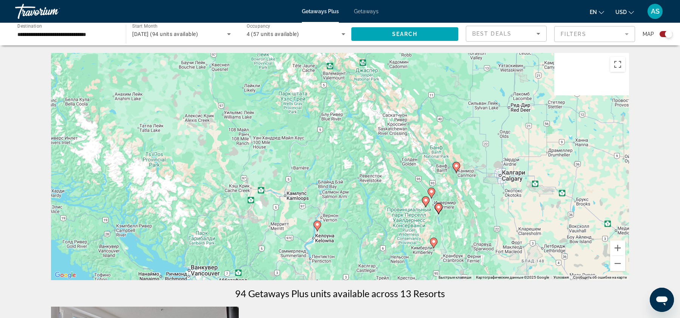
drag, startPoint x: 584, startPoint y: 218, endPoint x: 442, endPoint y: 217, distance: 142.1
click at [442, 217] on div "Чтобы активировать перетаскивание с помощью клавиатуры, нажмите Alt + Ввод. Пос…" at bounding box center [340, 166] width 578 height 227
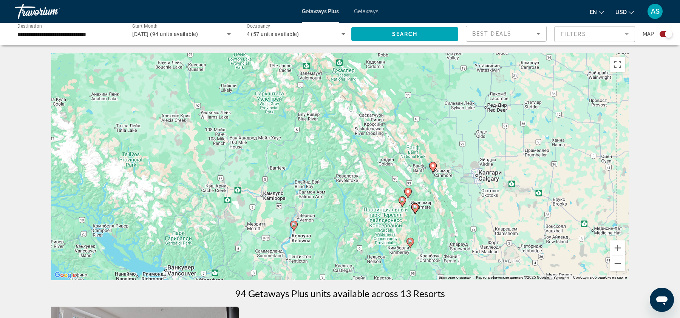
click at [433, 169] on icon "Main content" at bounding box center [433, 167] width 7 height 10
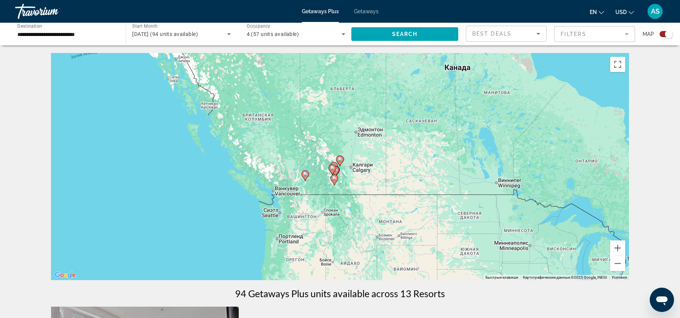
click at [342, 161] on icon "Main content" at bounding box center [340, 161] width 7 height 10
type input "**********"
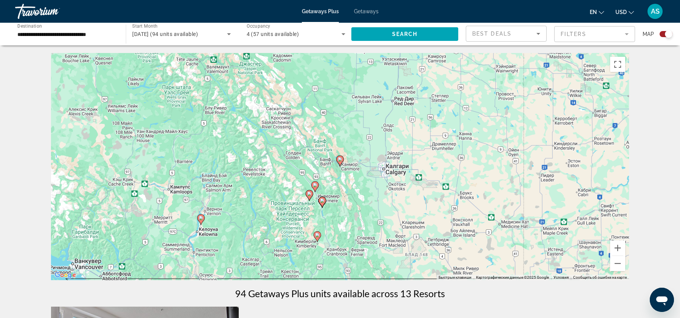
click at [342, 161] on icon "Main content" at bounding box center [340, 161] width 7 height 10
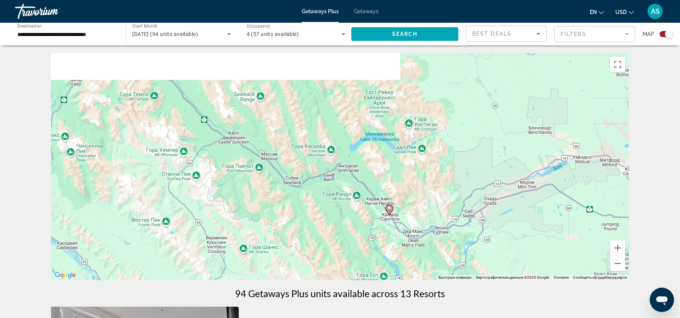
drag, startPoint x: 275, startPoint y: 155, endPoint x: 326, endPoint y: 204, distance: 70.6
click at [326, 204] on div "Чтобы активировать перетаскивание с помощью клавиатуры, нажмите Alt + Ввод. Пос…" at bounding box center [340, 166] width 578 height 227
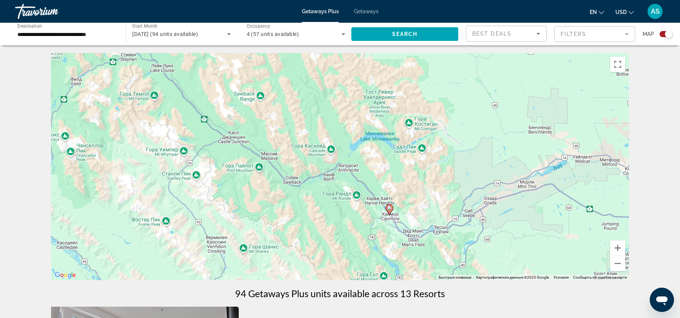
click at [390, 209] on image "Main content" at bounding box center [389, 208] width 5 height 5
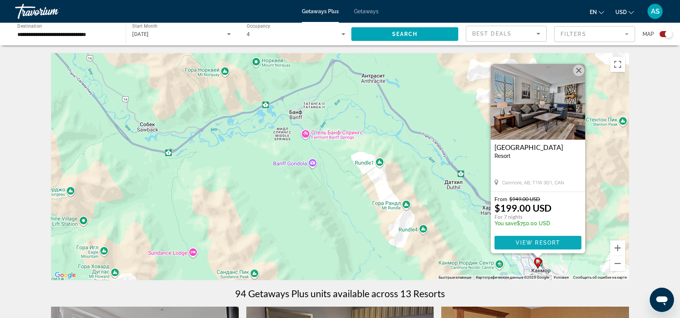
click at [542, 240] on span "View Resort" at bounding box center [538, 242] width 45 height 6
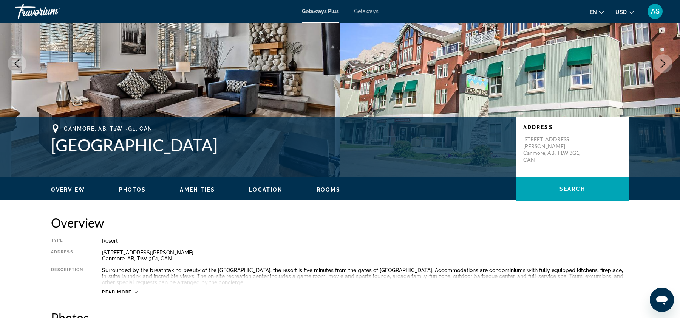
scroll to position [82, 0]
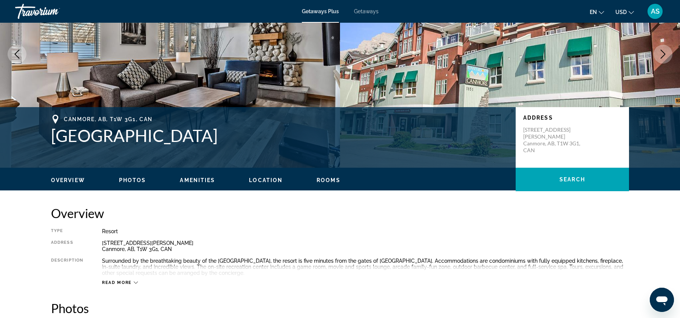
click at [140, 180] on span "Photos" at bounding box center [132, 180] width 27 height 6
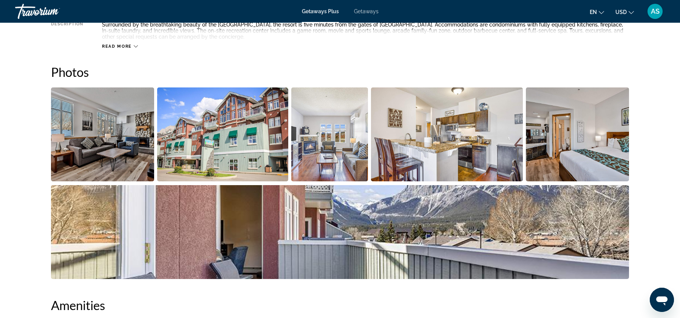
scroll to position [270, 0]
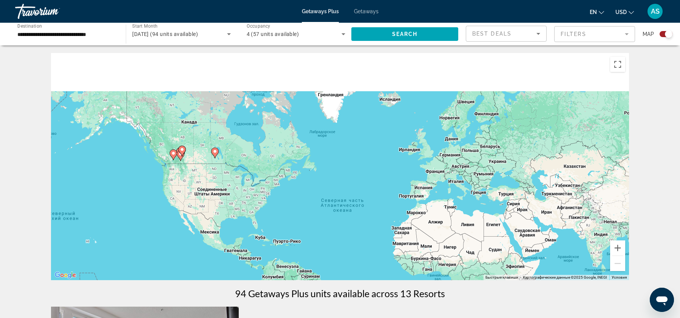
drag, startPoint x: 171, startPoint y: 105, endPoint x: 205, endPoint y: 168, distance: 70.7
click at [205, 168] on div "Чтобы активировать перетаскивание с помощью клавиатуры, нажмите Alt + Ввод. Пос…" at bounding box center [340, 166] width 578 height 227
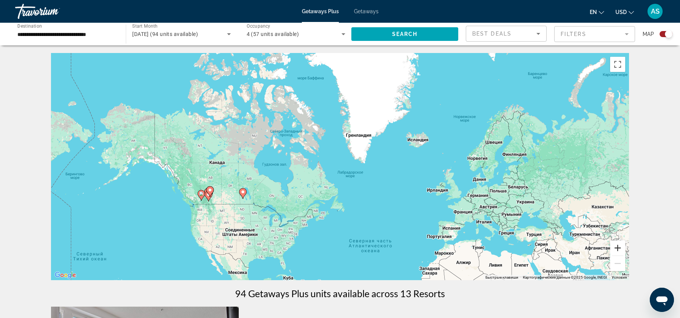
click at [621, 249] on button "Увеличить" at bounding box center [618, 247] width 15 height 15
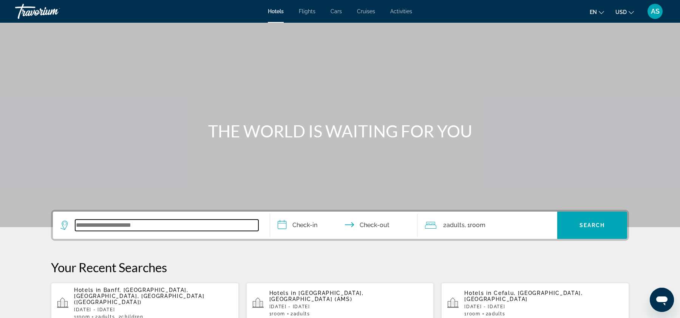
click at [155, 229] on input "Search widget" at bounding box center [166, 224] width 183 height 11
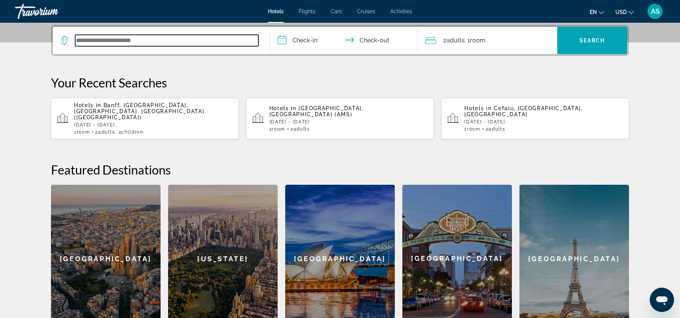
scroll to position [184, 0]
type input "*"
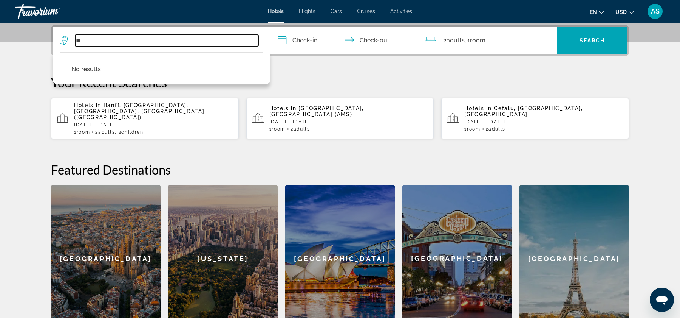
type input "*"
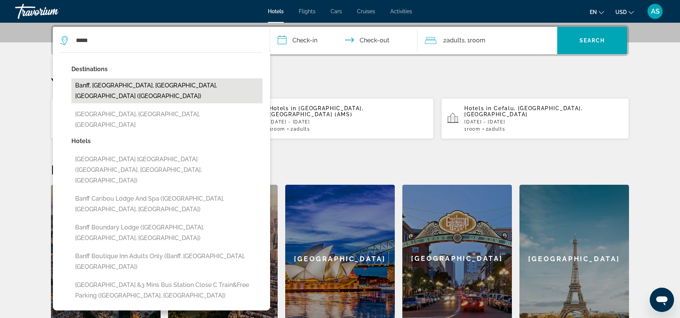
click at [153, 82] on button "Banff, Banff National Park, AB, Canada (YBA)" at bounding box center [166, 90] width 191 height 25
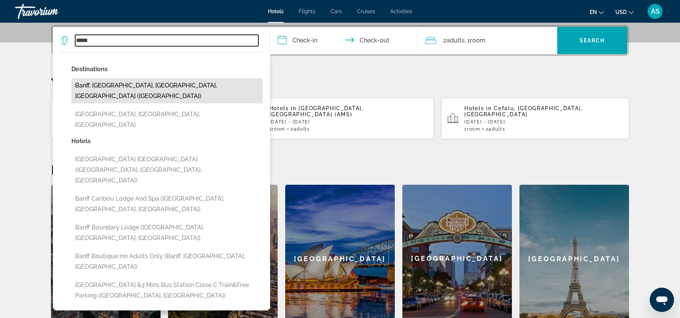
type input "**********"
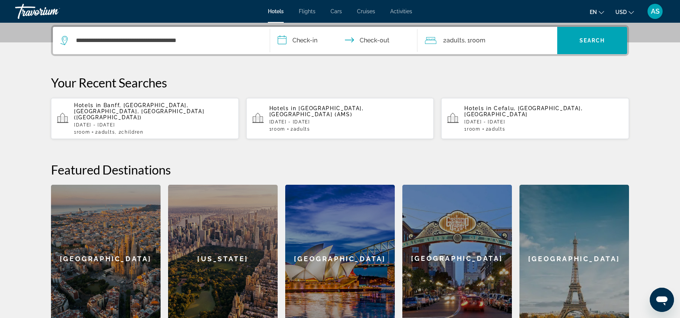
click at [311, 40] on input "**********" at bounding box center [345, 41] width 150 height 29
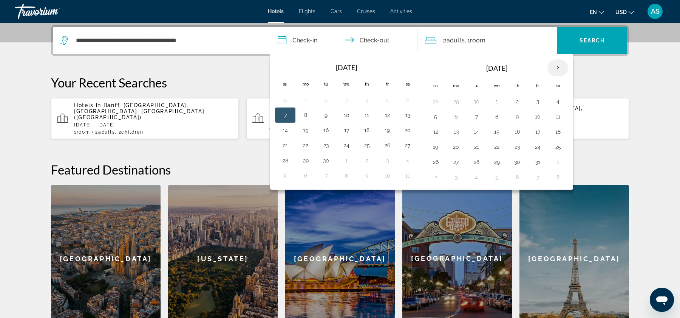
click at [554, 65] on th "Next month" at bounding box center [558, 67] width 20 height 17
click at [555, 132] on button "20" at bounding box center [558, 131] width 12 height 11
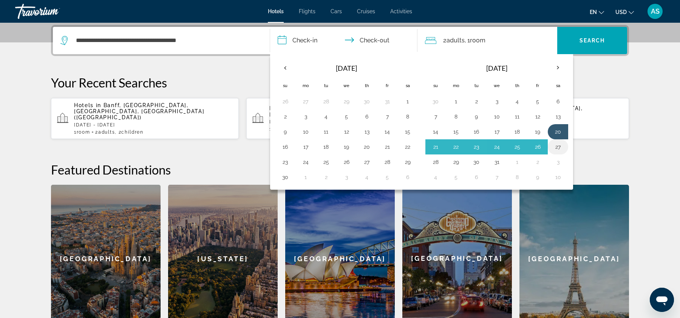
click at [553, 145] on button "27" at bounding box center [558, 146] width 12 height 11
type input "**********"
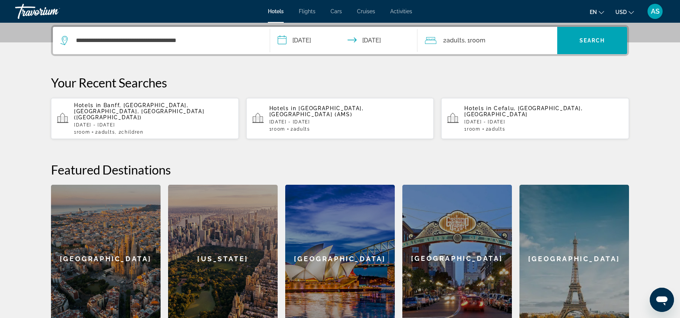
click at [385, 43] on input "**********" at bounding box center [345, 41] width 150 height 29
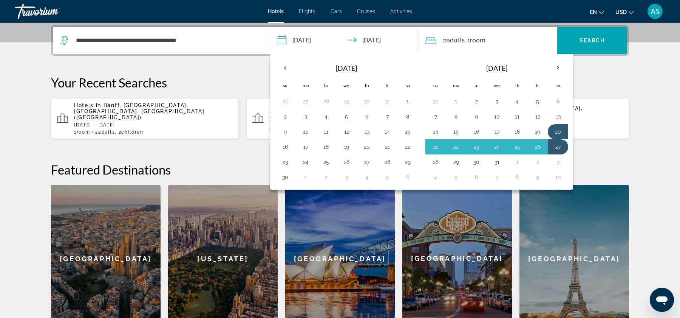
click at [509, 36] on div "2 Adult Adults , 1 Room rooms" at bounding box center [491, 40] width 132 height 11
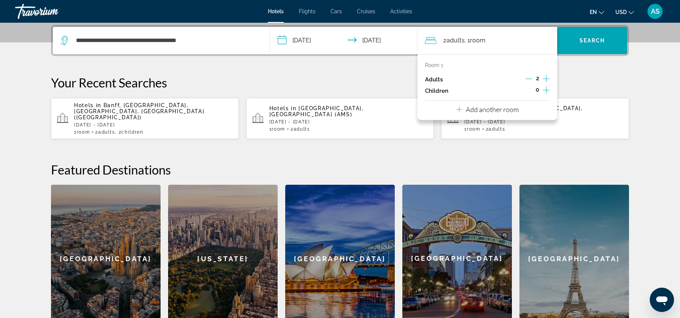
click at [545, 92] on icon "Increment children" at bounding box center [546, 89] width 7 height 9
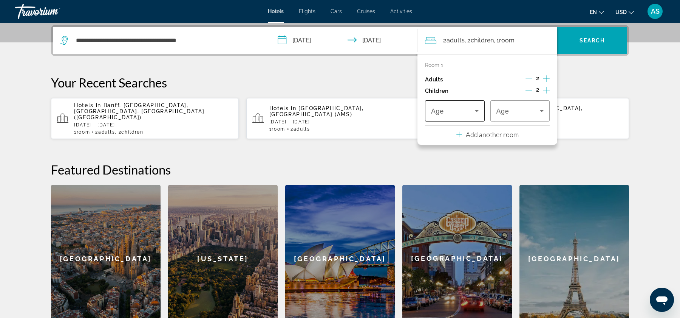
click at [474, 111] on icon "Travelers: 2 adults, 2 children" at bounding box center [477, 110] width 9 height 9
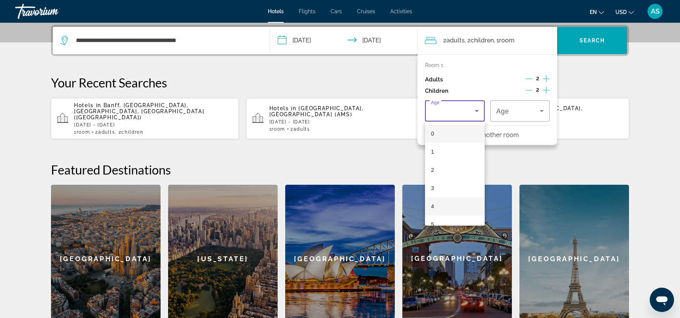
click at [437, 210] on mat-option "4" at bounding box center [455, 206] width 60 height 18
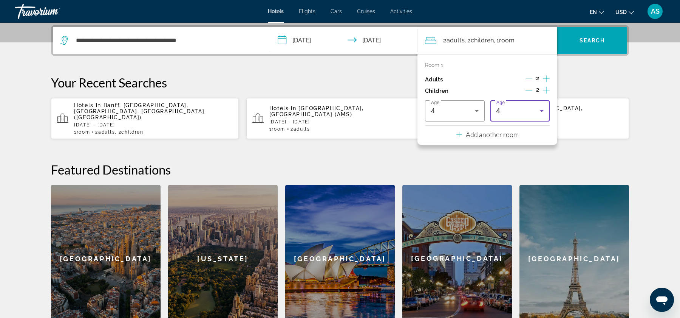
click at [528, 109] on div "4" at bounding box center [519, 110] width 44 height 9
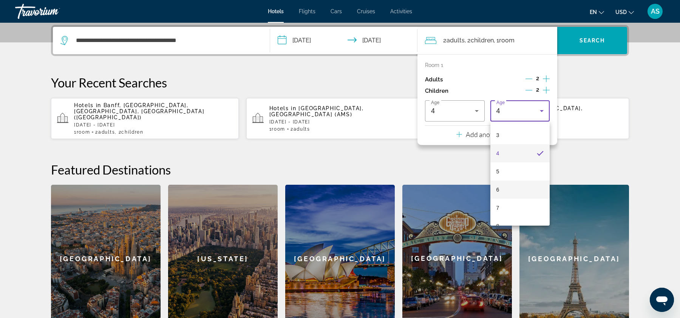
scroll to position [59, 0]
click at [510, 203] on mat-option "7" at bounding box center [521, 201] width 60 height 18
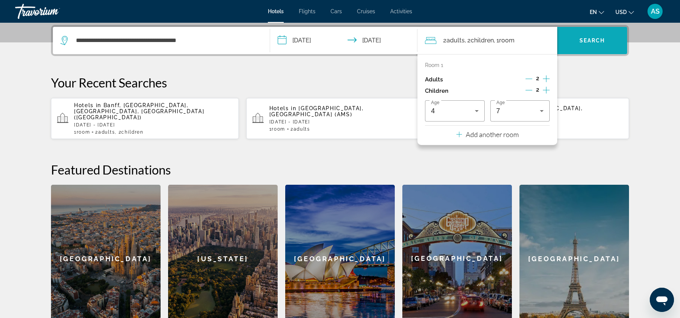
click at [618, 46] on span "Search widget" at bounding box center [593, 40] width 70 height 18
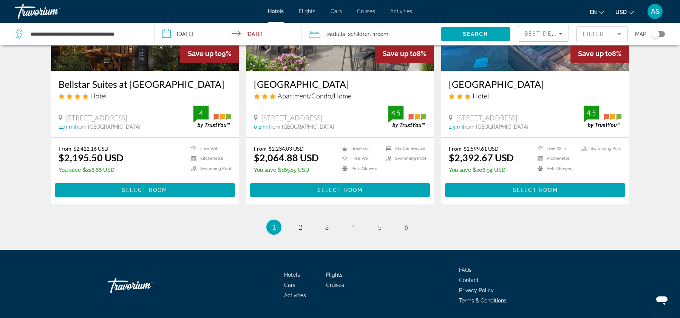
scroll to position [932, 0]
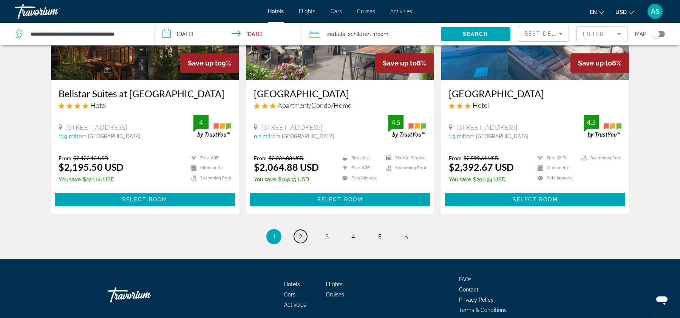
click at [297, 243] on link "page 2" at bounding box center [300, 235] width 13 height 13
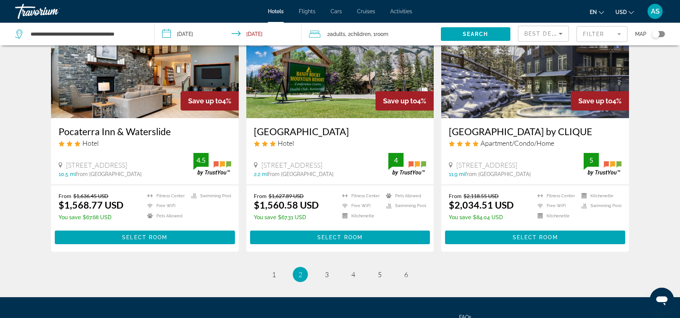
scroll to position [900, 0]
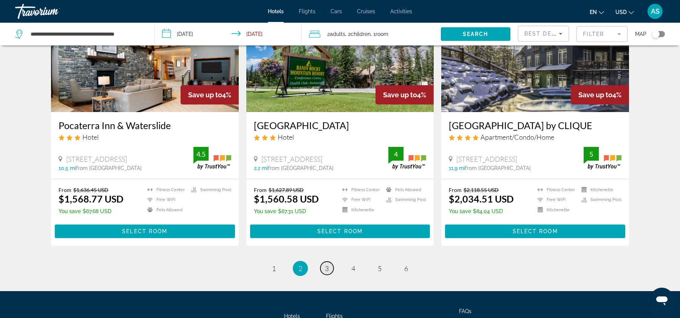
click at [333, 261] on link "page 3" at bounding box center [327, 267] width 13 height 13
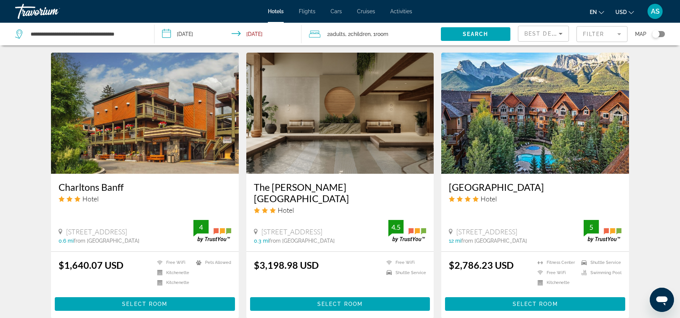
scroll to position [554, 0]
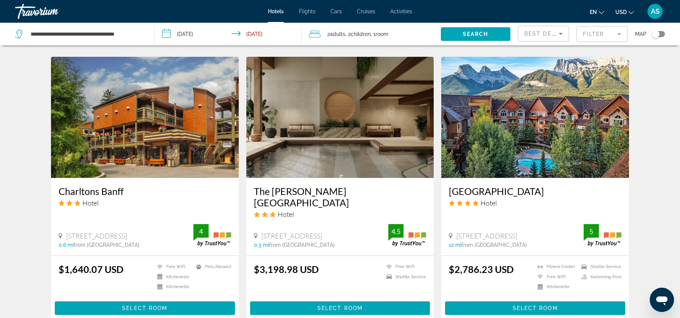
click at [205, 31] on input "**********" at bounding box center [230, 35] width 150 height 25
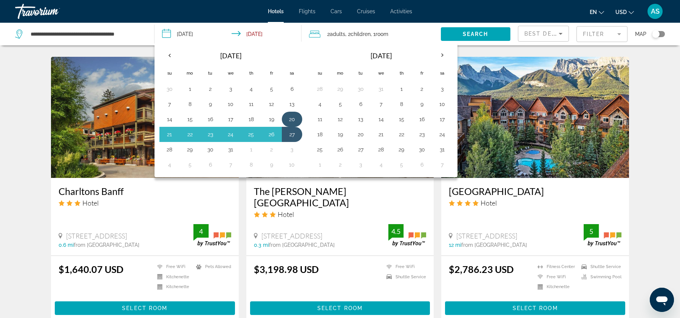
click at [286, 116] on button "20" at bounding box center [292, 119] width 12 height 11
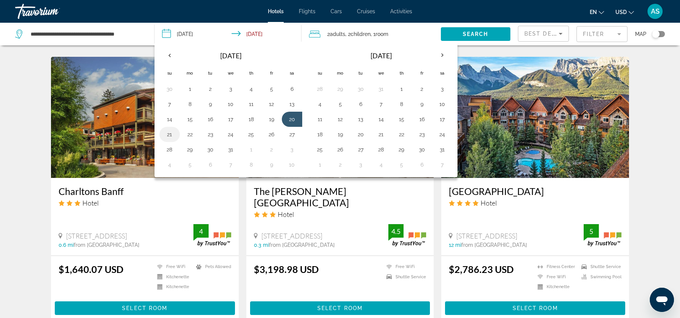
click at [167, 135] on button "21" at bounding box center [170, 134] width 12 height 11
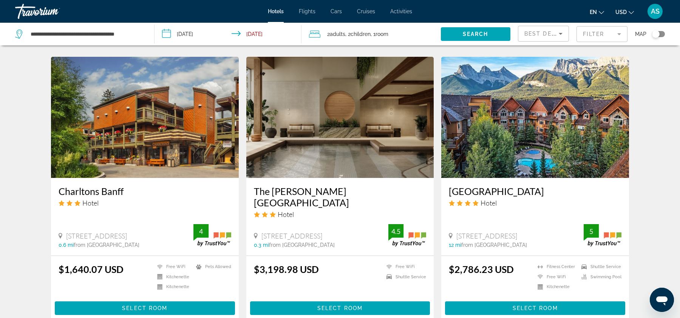
click at [259, 39] on input "**********" at bounding box center [230, 35] width 150 height 25
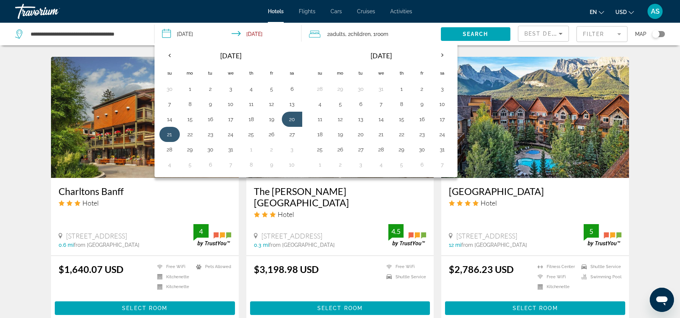
click at [171, 130] on button "21" at bounding box center [170, 134] width 12 height 11
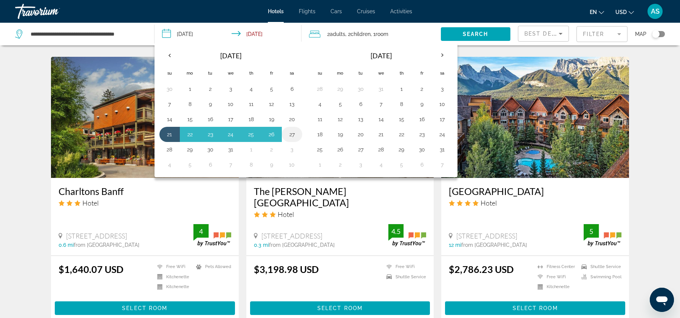
click at [286, 136] on button "27" at bounding box center [292, 134] width 12 height 11
type input "**********"
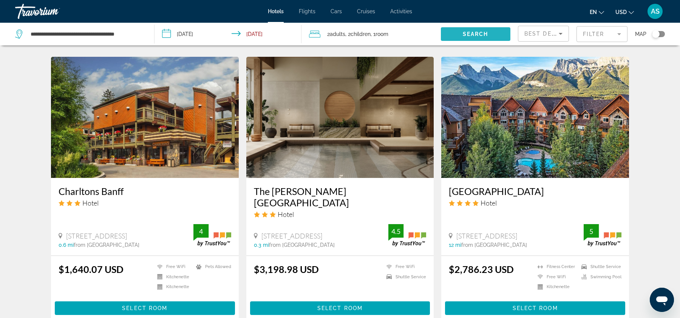
click at [470, 31] on span "Search" at bounding box center [476, 34] width 26 height 6
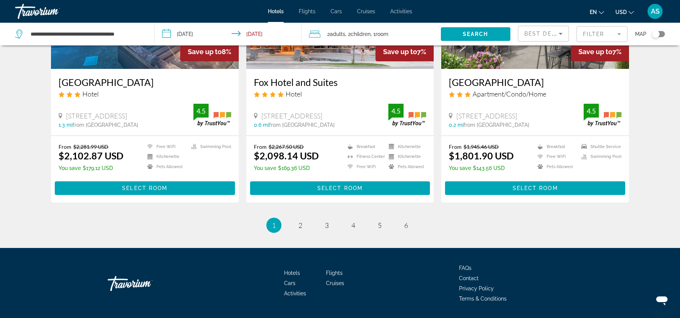
scroll to position [977, 0]
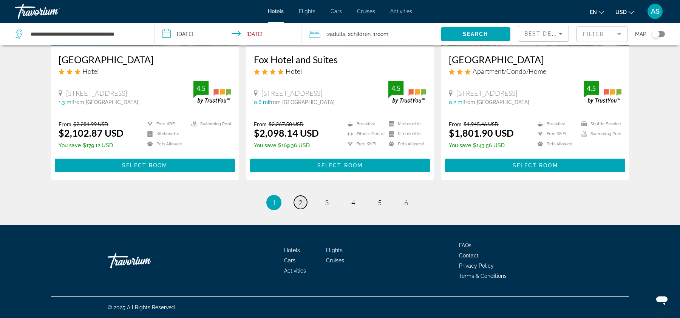
click at [297, 199] on link "page 2" at bounding box center [300, 201] width 13 height 13
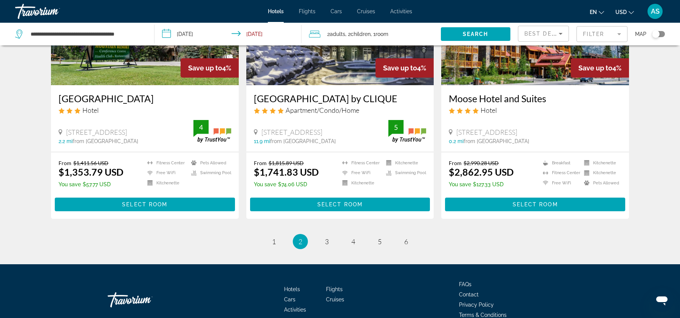
scroll to position [932, 0]
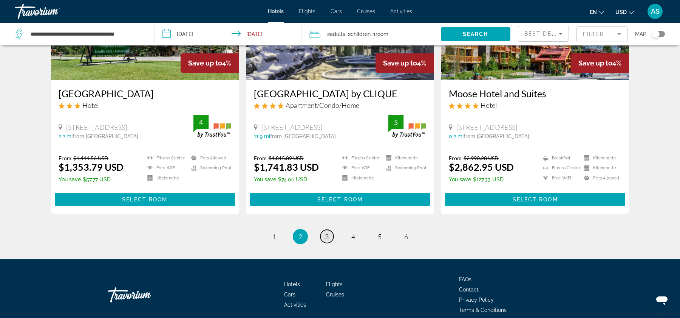
click at [324, 229] on link "page 3" at bounding box center [327, 235] width 13 height 13
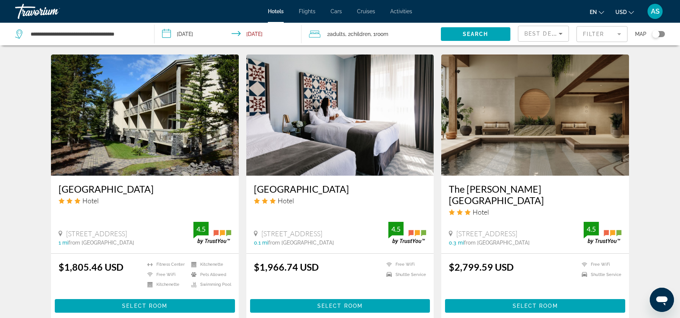
scroll to position [557, 0]
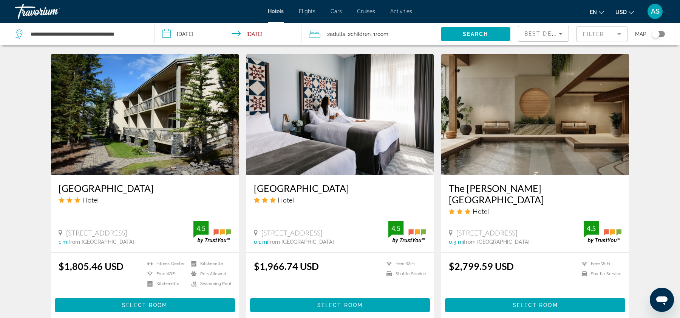
click at [631, 13] on icon "Change currency" at bounding box center [631, 12] width 5 height 5
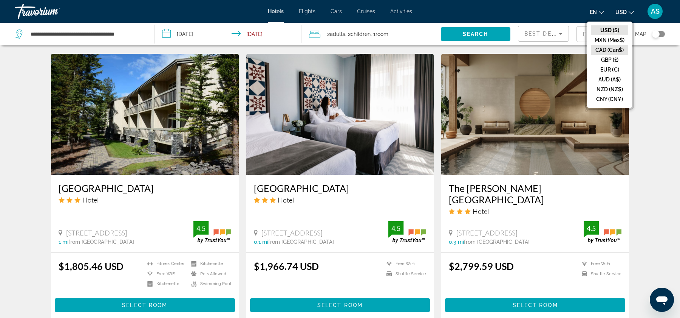
click at [610, 49] on button "CAD (Can$)" at bounding box center [609, 50] width 37 height 10
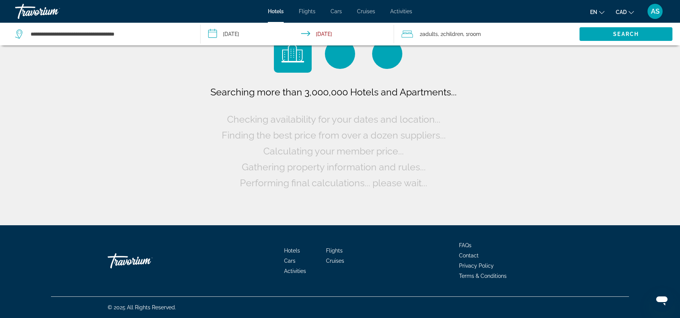
scroll to position [0, 0]
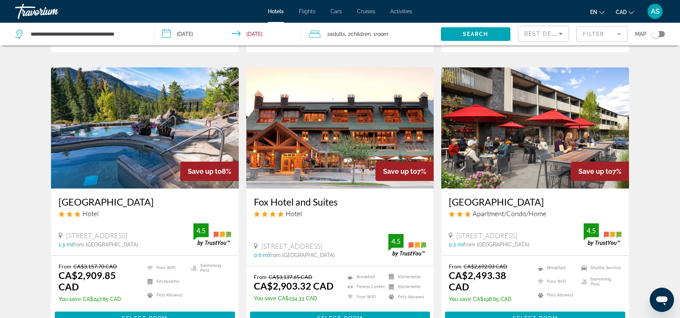
scroll to position [977, 0]
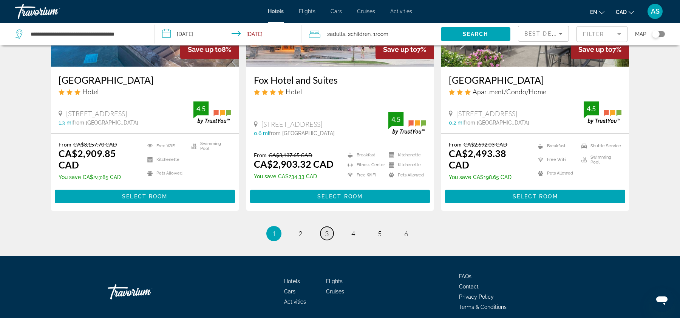
click at [331, 226] on link "page 3" at bounding box center [327, 232] width 13 height 13
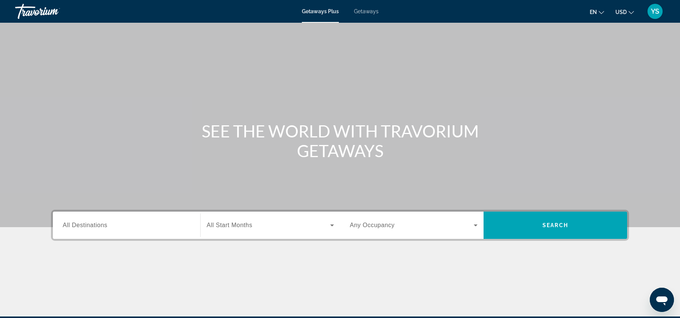
click at [117, 242] on div "Destination All Destinations Start Month All Start Months Occupancy Any Occupan…" at bounding box center [340, 262] width 609 height 107
click at [122, 229] on input "Destination All Destinations" at bounding box center [127, 225] width 128 height 9
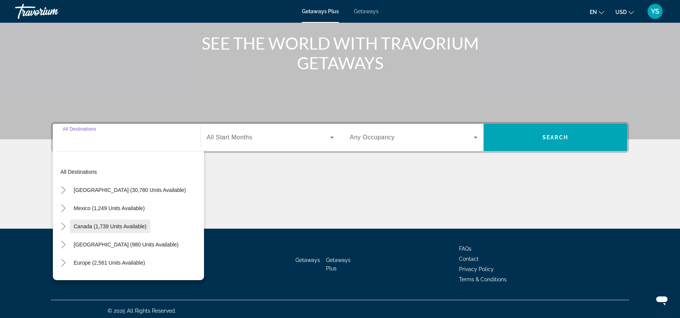
scroll to position [91, 0]
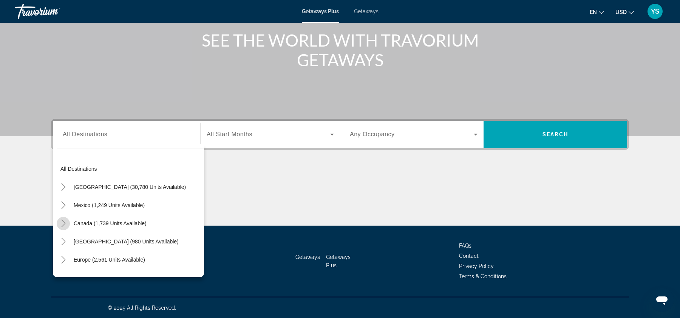
click at [61, 220] on icon "Toggle Canada (1,739 units available)" at bounding box center [64, 223] width 8 height 8
click at [85, 240] on span "Eastern Canada (1,139 units available)" at bounding box center [114, 241] width 93 height 6
type input "**********"
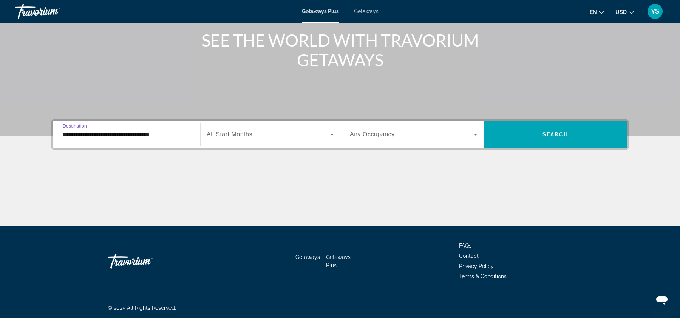
click at [220, 139] on div "Search widget" at bounding box center [270, 134] width 127 height 21
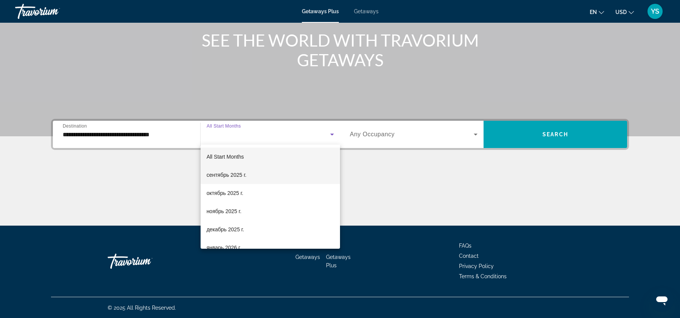
click at [265, 173] on mat-option "сентябрь 2025 г." at bounding box center [270, 175] width 139 height 18
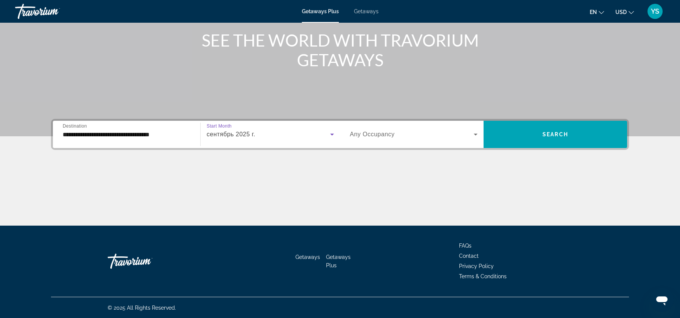
click at [253, 136] on span "сентябрь 2025 г." at bounding box center [231, 134] width 49 height 6
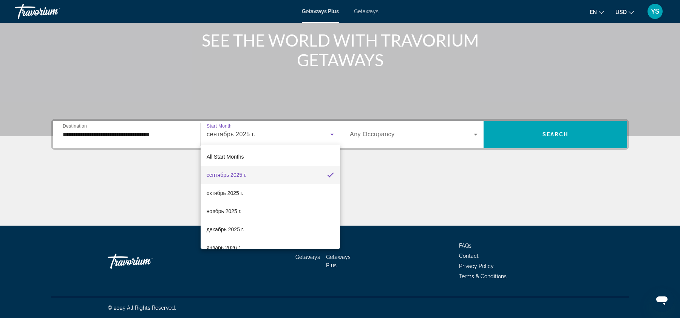
click at [513, 140] on div at bounding box center [340, 159] width 680 height 318
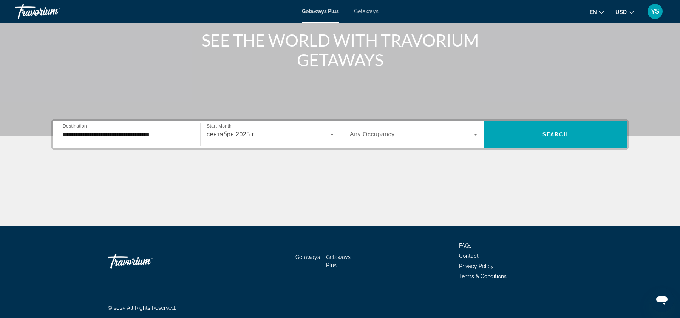
click at [513, 140] on span "Search widget" at bounding box center [556, 134] width 144 height 18
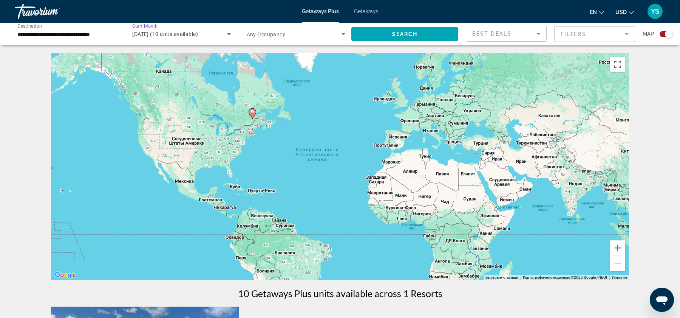
click at [192, 37] on div "[DATE] (10 units available)" at bounding box center [179, 33] width 95 height 9
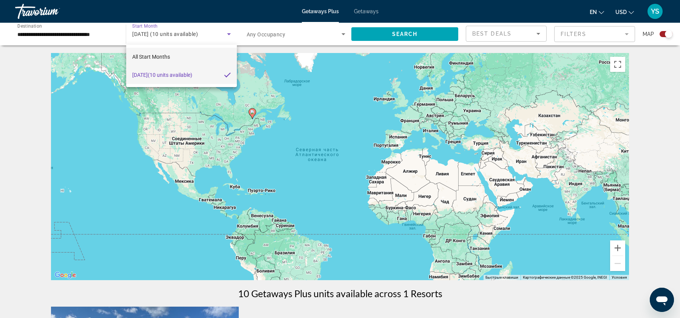
click at [196, 58] on mat-option "All Start Months" at bounding box center [181, 57] width 111 height 18
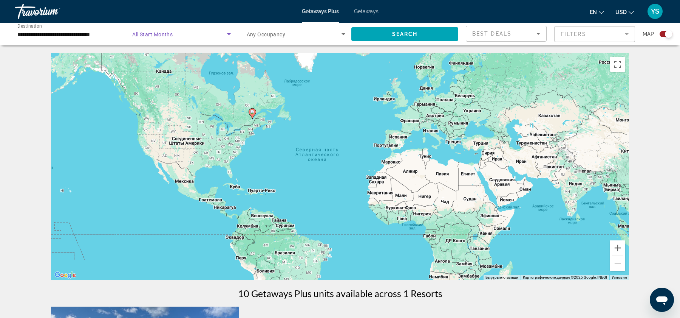
click at [205, 37] on span "Search widget" at bounding box center [179, 33] width 95 height 9
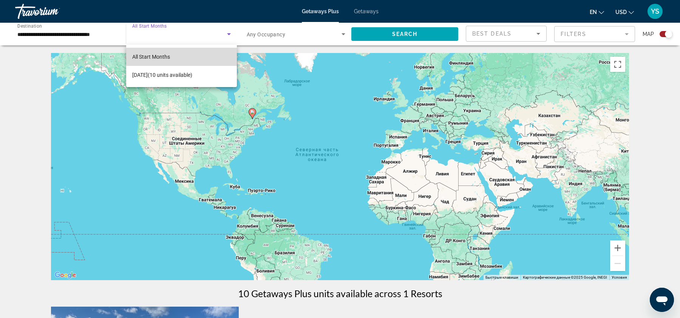
click at [186, 50] on mat-option "All Start Months" at bounding box center [181, 57] width 111 height 18
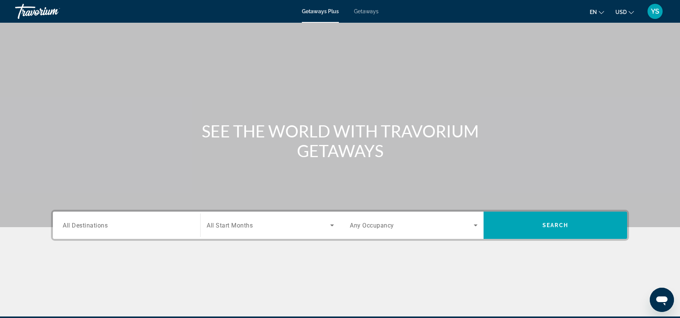
click at [148, 226] on input "Destination All Destinations" at bounding box center [127, 225] width 128 height 9
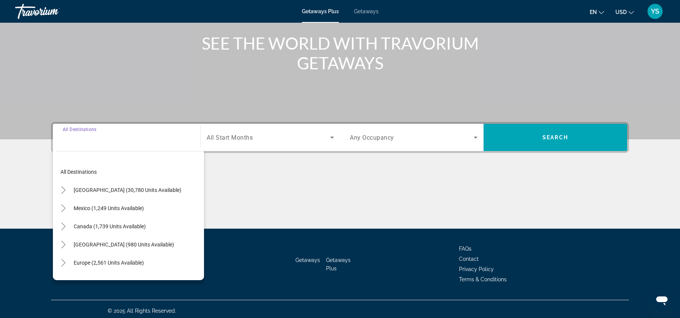
scroll to position [91, 0]
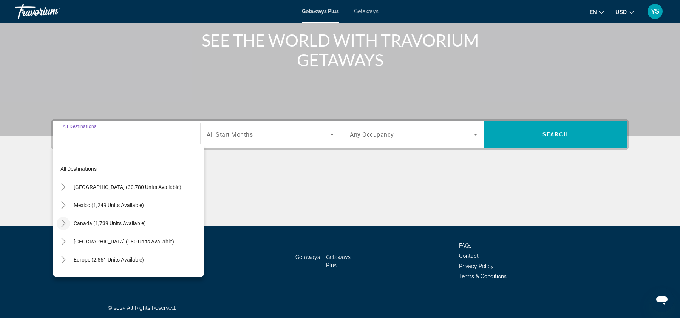
click at [64, 223] on icon "Toggle Canada (1,739 units available)" at bounding box center [63, 223] width 4 height 8
click at [84, 240] on span "Eastern Canada (1,139 units available)" at bounding box center [113, 241] width 91 height 6
type input "**********"
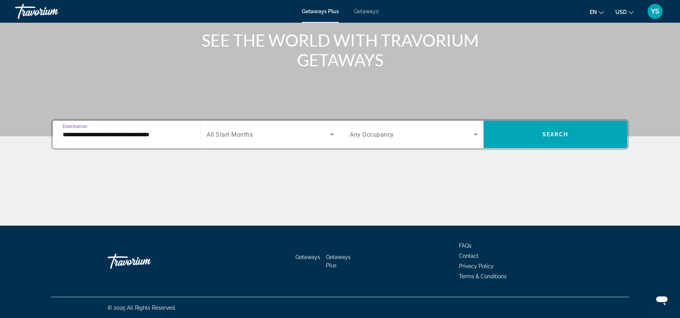
click at [238, 138] on span "Search widget" at bounding box center [269, 134] width 124 height 9
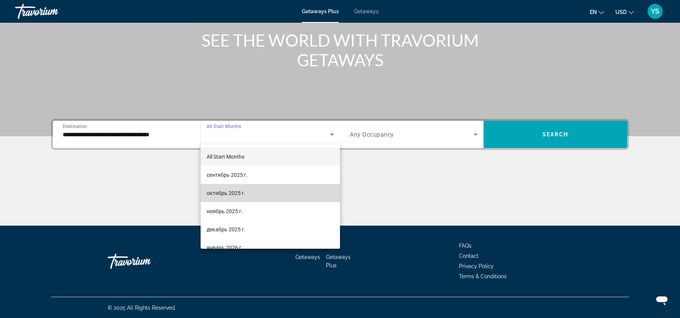
click at [226, 187] on mat-option "октябрь 2025 г." at bounding box center [270, 193] width 139 height 18
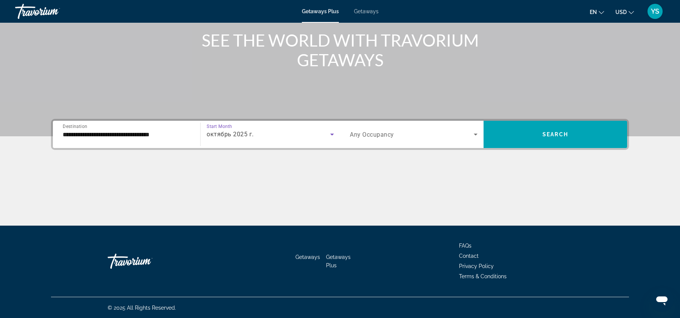
click at [482, 139] on div "Occupancy Any Occupancy" at bounding box center [414, 134] width 140 height 21
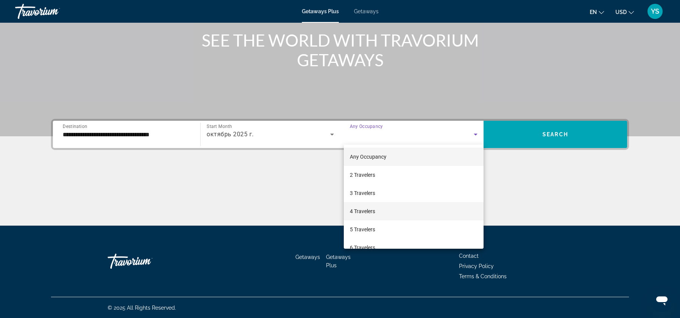
click at [387, 214] on mat-option "4 Travelers" at bounding box center [414, 211] width 140 height 18
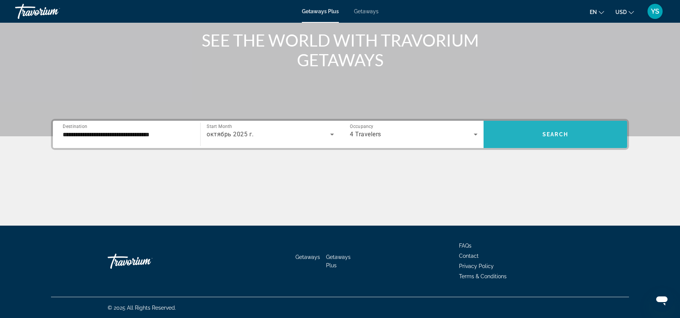
click at [516, 136] on span "Search widget" at bounding box center [556, 134] width 144 height 18
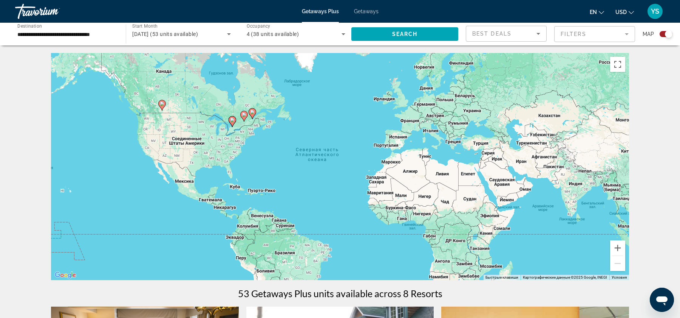
click at [328, 32] on div "4 (38 units available)" at bounding box center [294, 33] width 95 height 9
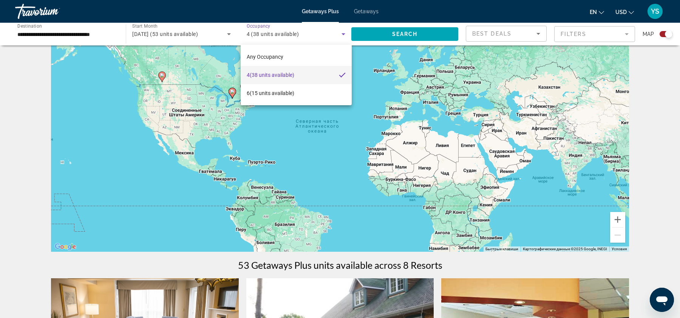
scroll to position [37, 0]
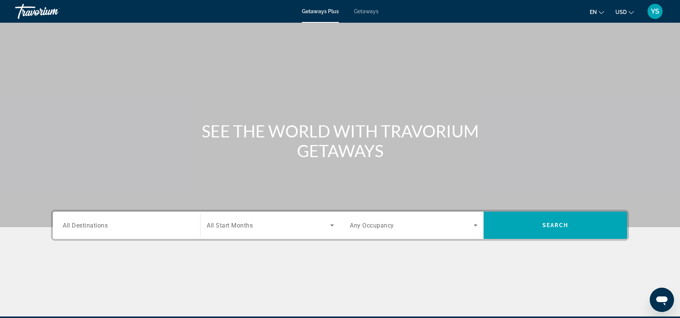
click at [384, 226] on span "Any Occupancy" at bounding box center [372, 225] width 44 height 7
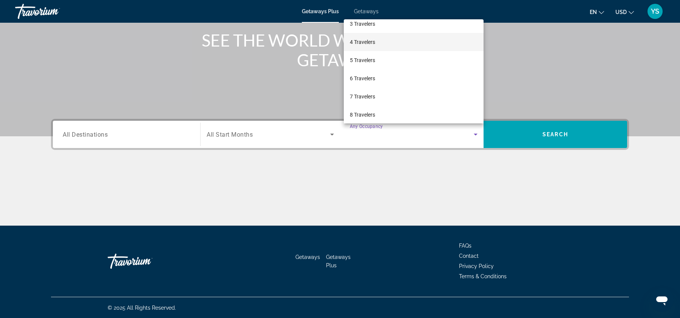
scroll to position [84, 0]
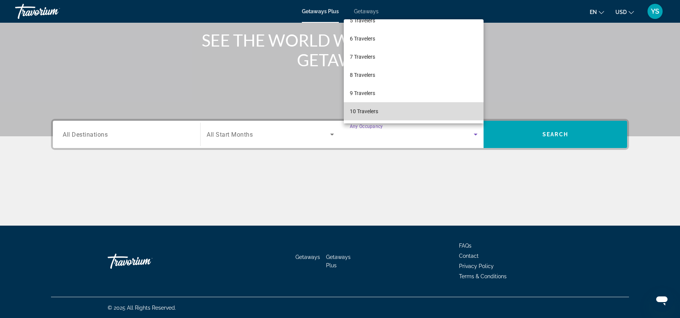
click at [380, 109] on mat-option "10 Travelers" at bounding box center [414, 111] width 140 height 18
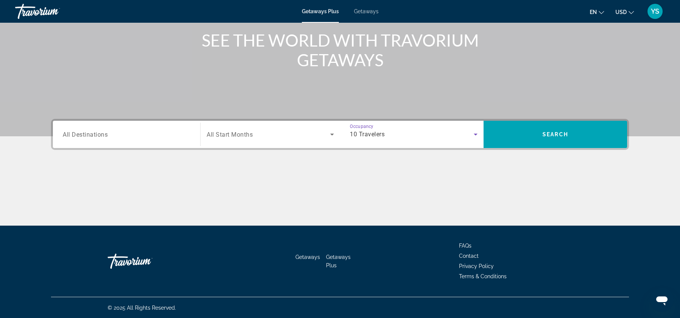
click at [140, 142] on div "Search widget" at bounding box center [127, 135] width 128 height 22
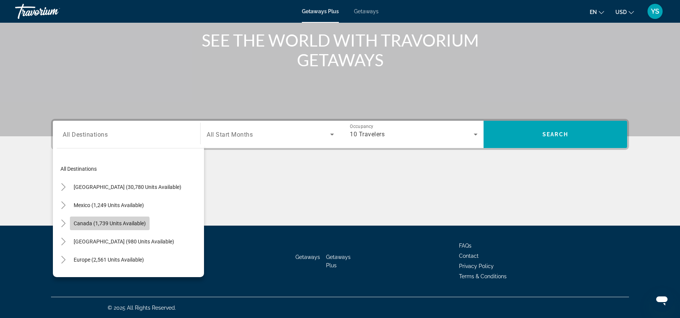
click at [95, 225] on span "Canada (1,739 units available)" at bounding box center [110, 223] width 72 height 6
type input "**********"
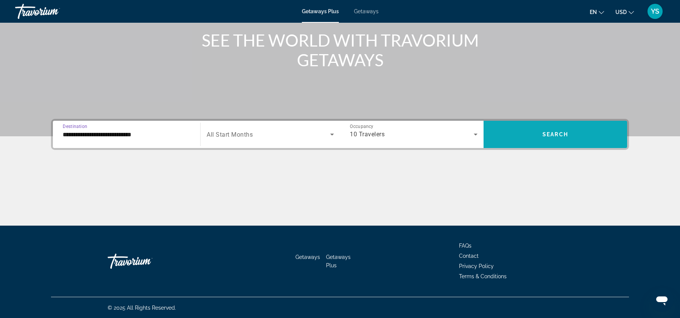
click at [561, 133] on span "Search" at bounding box center [556, 134] width 26 height 6
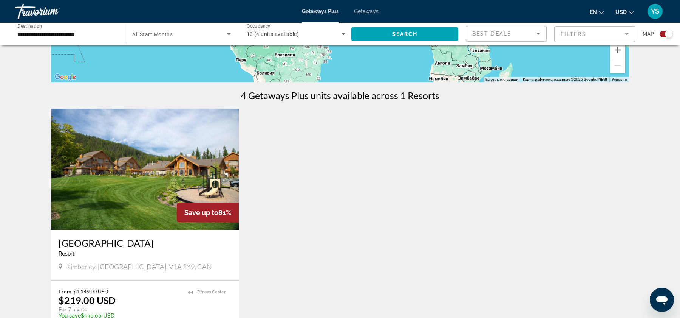
scroll to position [208, 0]
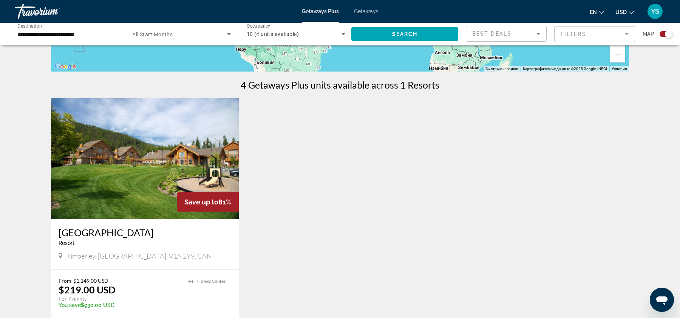
click at [135, 181] on img "Main content" at bounding box center [145, 158] width 188 height 121
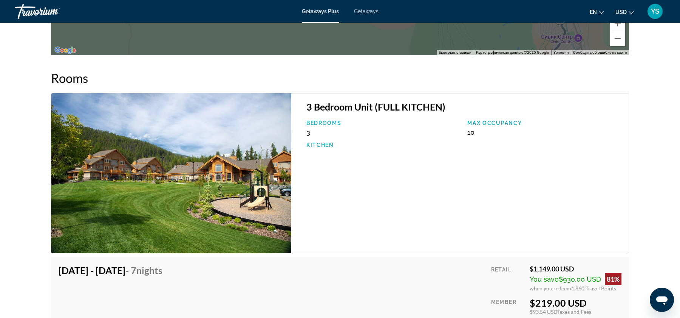
scroll to position [977, 0]
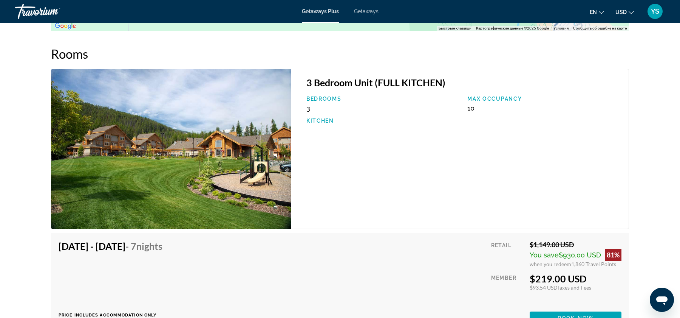
click at [308, 106] on span "3" at bounding box center [309, 108] width 4 height 8
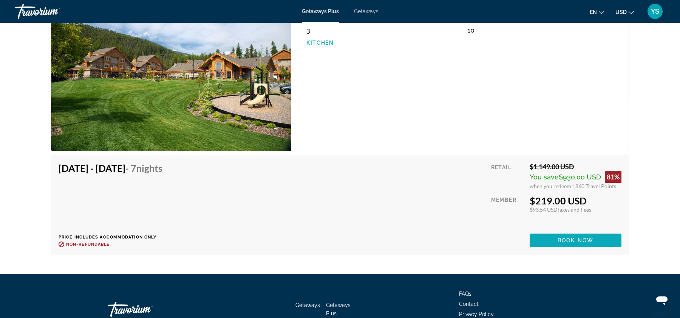
scroll to position [1069, 0]
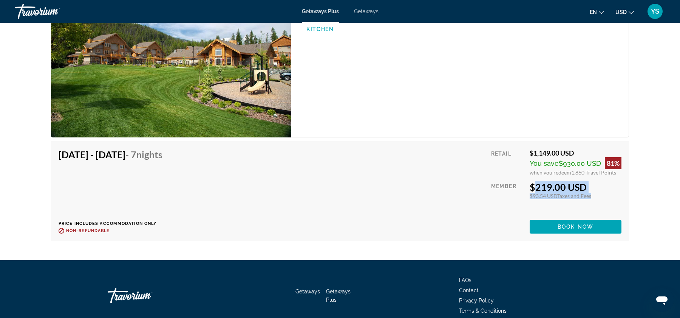
drag, startPoint x: 528, startPoint y: 181, endPoint x: 606, endPoint y: 200, distance: 80.5
click at [606, 200] on div "Retail $1,149.00 USD You save $930.00 USD 81% when you redeem 1,860 Travel Poin…" at bounding box center [556, 191] width 130 height 85
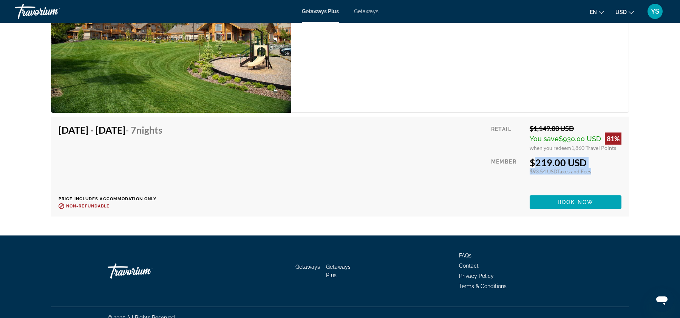
scroll to position [1103, 0]
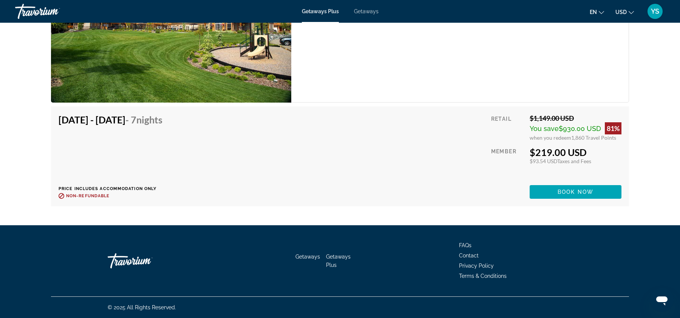
click at [538, 147] on div "$219.00 USD" at bounding box center [576, 151] width 92 height 11
drag, startPoint x: 491, startPoint y: 150, endPoint x: 608, endPoint y: 163, distance: 117.4
click at [608, 163] on div "Retail $1,149.00 USD You save $930.00 USD 81% when you redeem 1,860 Travel Poin…" at bounding box center [556, 156] width 130 height 85
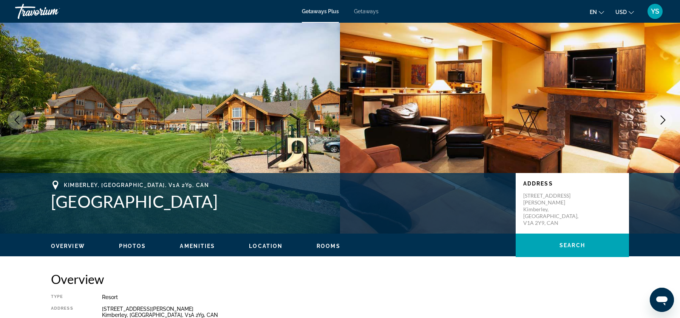
scroll to position [0, 0]
